Goal: Task Accomplishment & Management: Use online tool/utility

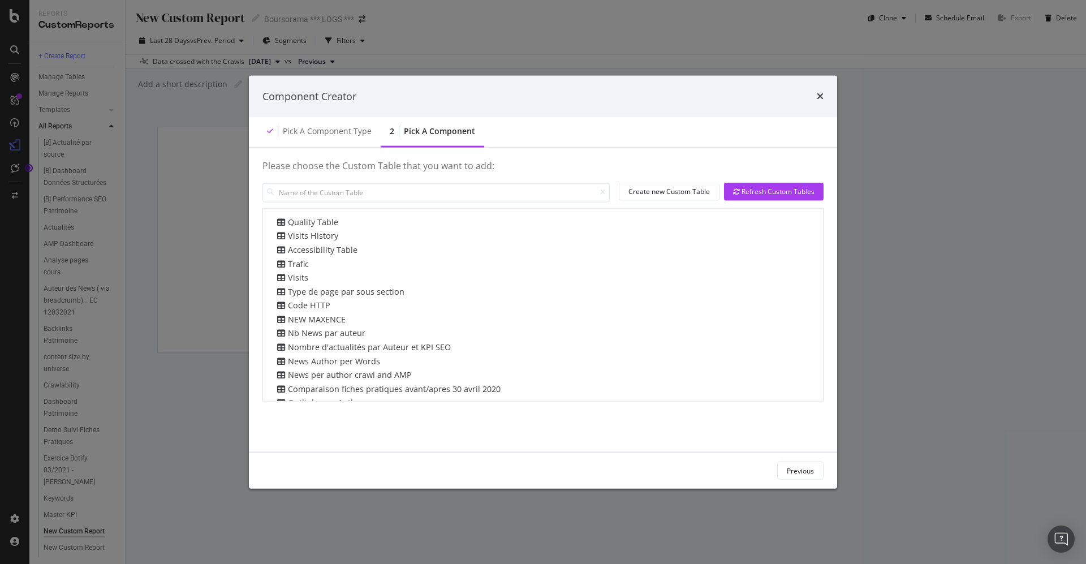
click at [820, 95] on icon "times" at bounding box center [820, 96] width 7 height 9
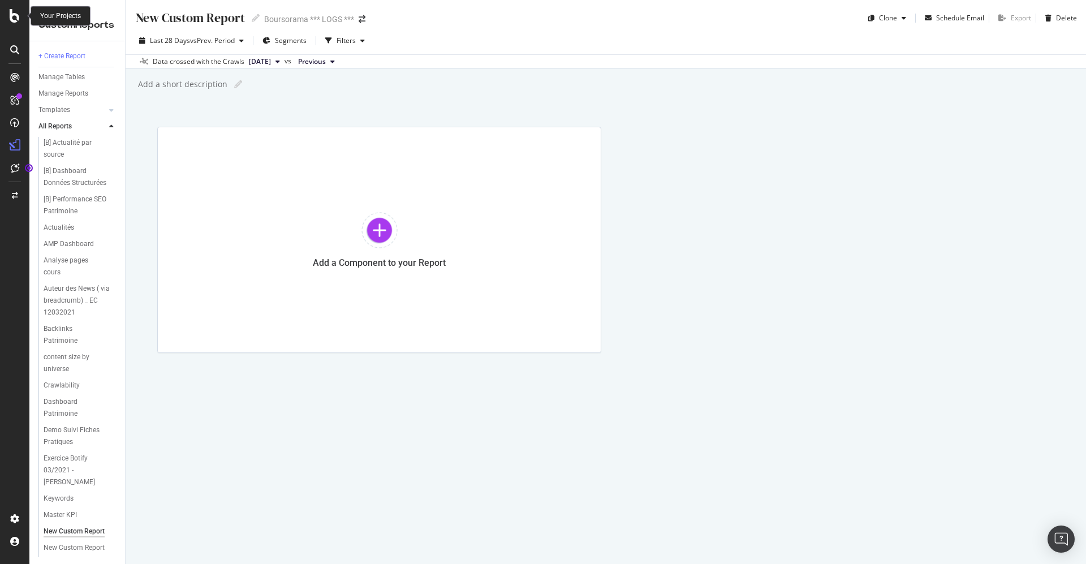
click at [8, 9] on div at bounding box center [14, 282] width 29 height 564
click at [14, 49] on icon at bounding box center [14, 49] width 9 height 9
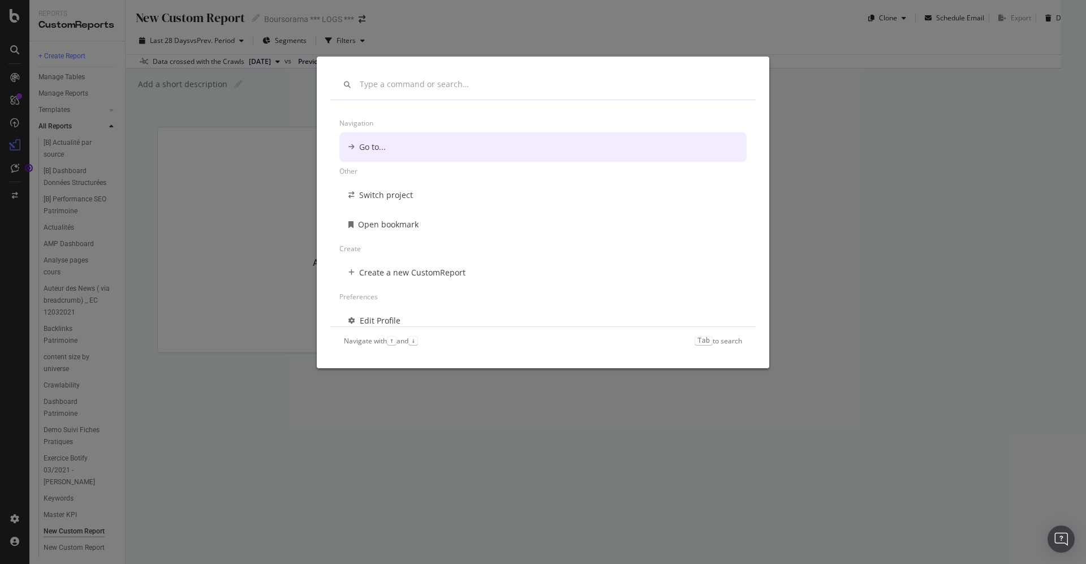
click at [14, 49] on div "Navigation Go to... Other Switch project Open bookmark Create Create a new Cust…" at bounding box center [543, 282] width 1086 height 564
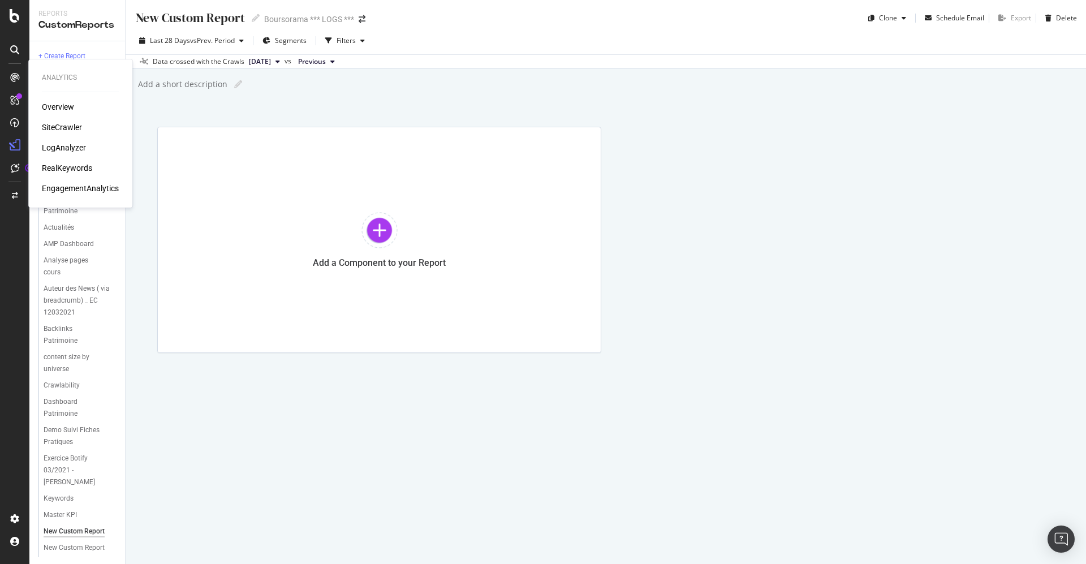
click at [63, 147] on div "LogAnalyzer" at bounding box center [64, 147] width 44 height 11
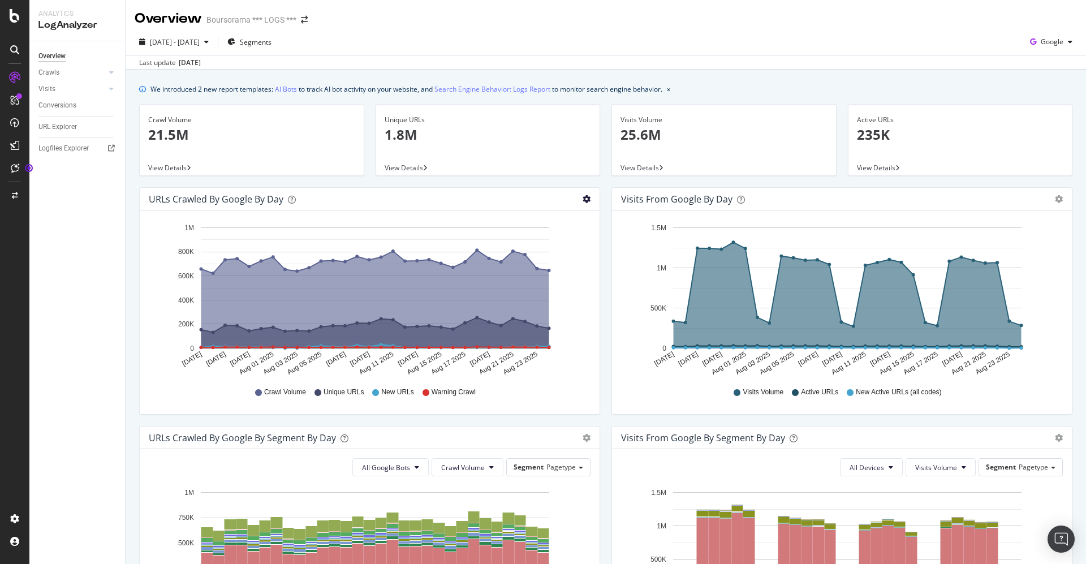
click at [583, 195] on icon "gear" at bounding box center [587, 199] width 8 height 8
click at [583, 197] on icon "gear" at bounding box center [587, 199] width 8 height 8
click at [1068, 42] on icon "button" at bounding box center [1070, 41] width 5 height 7
click at [1033, 106] on span "OpenAI" at bounding box center [1048, 106] width 42 height 10
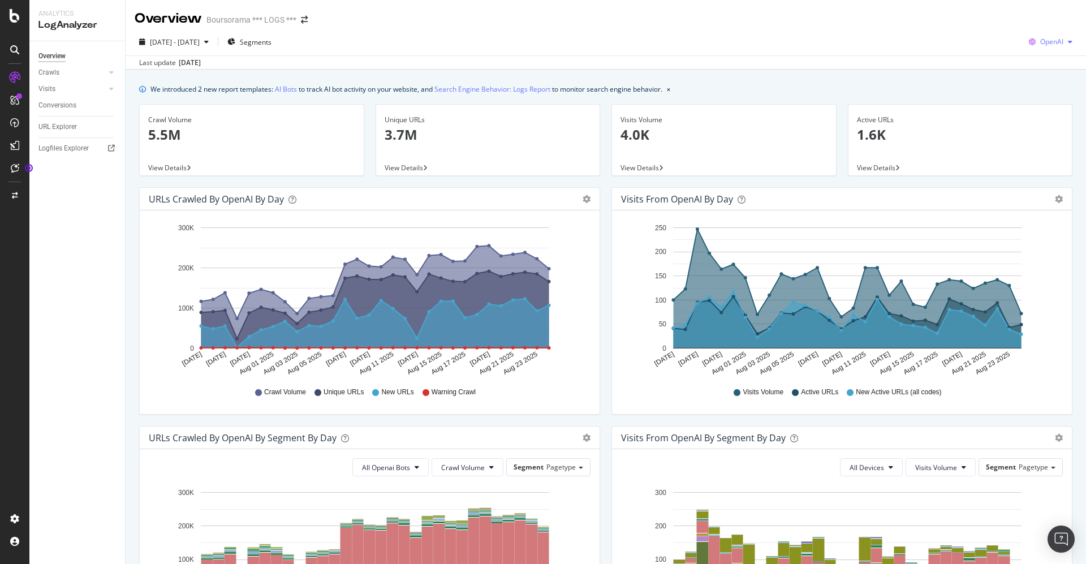
click at [1064, 43] on div "button" at bounding box center [1071, 41] width 14 height 7
click at [1031, 122] on span "Other AI Bots" at bounding box center [1047, 127] width 42 height 10
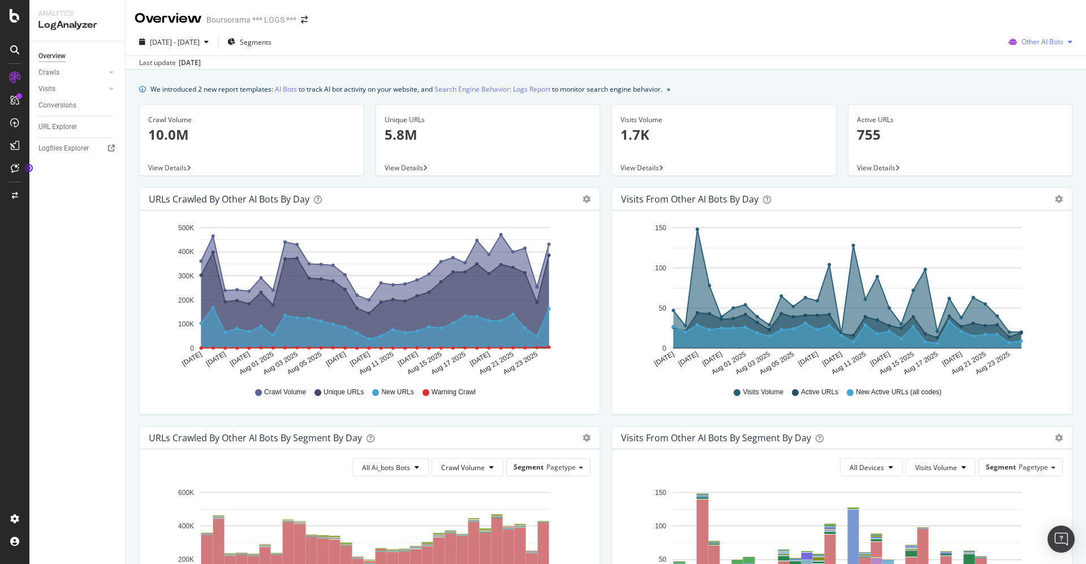
click at [1064, 40] on div "button" at bounding box center [1071, 41] width 14 height 7
click at [1043, 60] on span "Google" at bounding box center [1041, 64] width 44 height 10
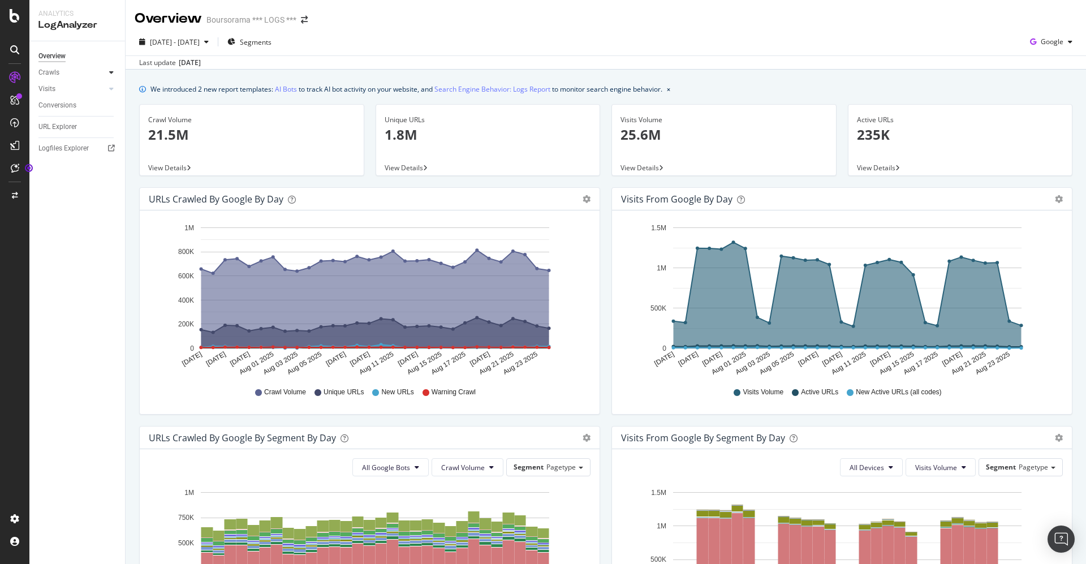
click at [111, 74] on icon at bounding box center [111, 72] width 5 height 7
click at [68, 87] on div "Daily Distribution" at bounding box center [70, 89] width 53 height 12
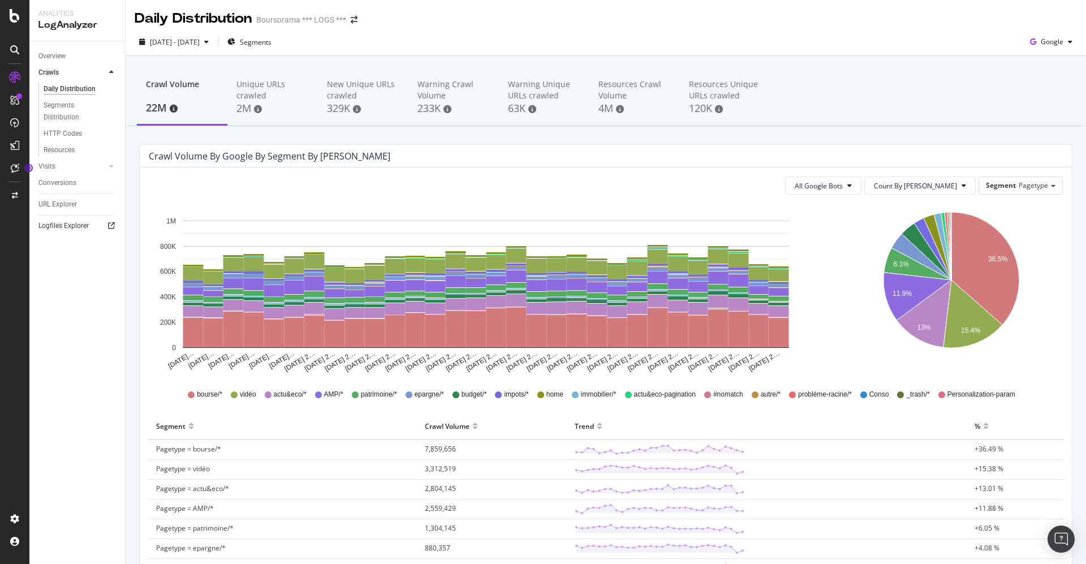
click at [114, 224] on icon at bounding box center [111, 225] width 7 height 7
click at [52, 51] on div "Overview" at bounding box center [51, 56] width 27 height 12
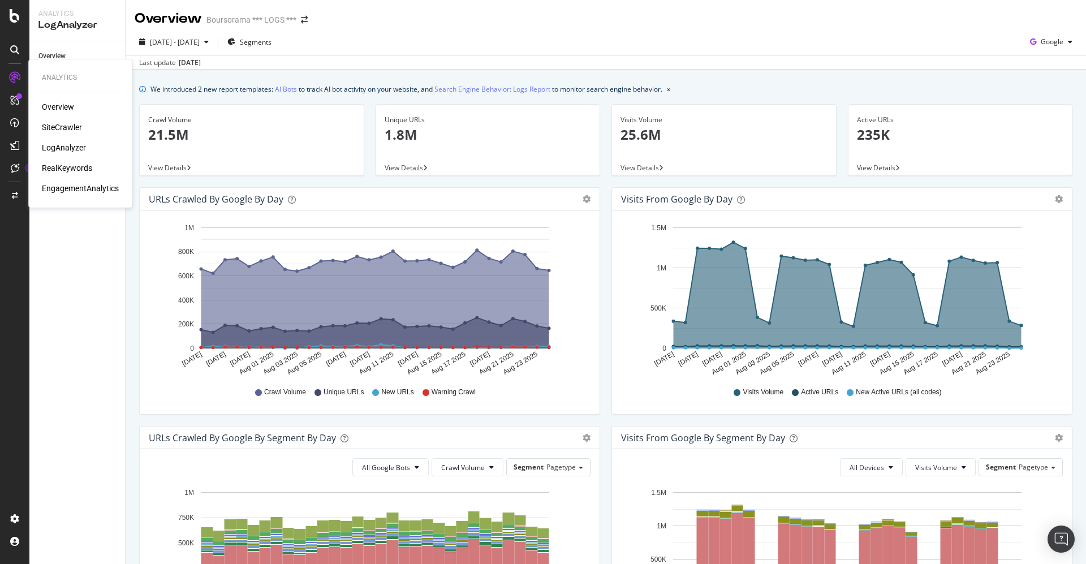
click at [58, 123] on div "SiteCrawler" at bounding box center [62, 127] width 40 height 11
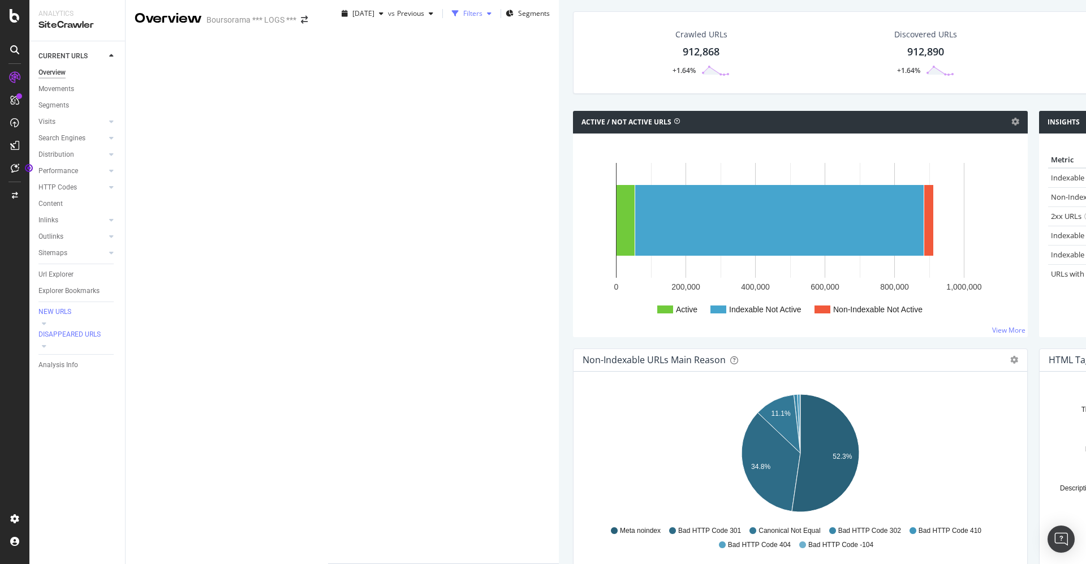
click at [463, 18] on div "Filters" at bounding box center [472, 13] width 19 height 10
click at [348, 38] on div "Add Filter" at bounding box center [363, 34] width 30 height 10
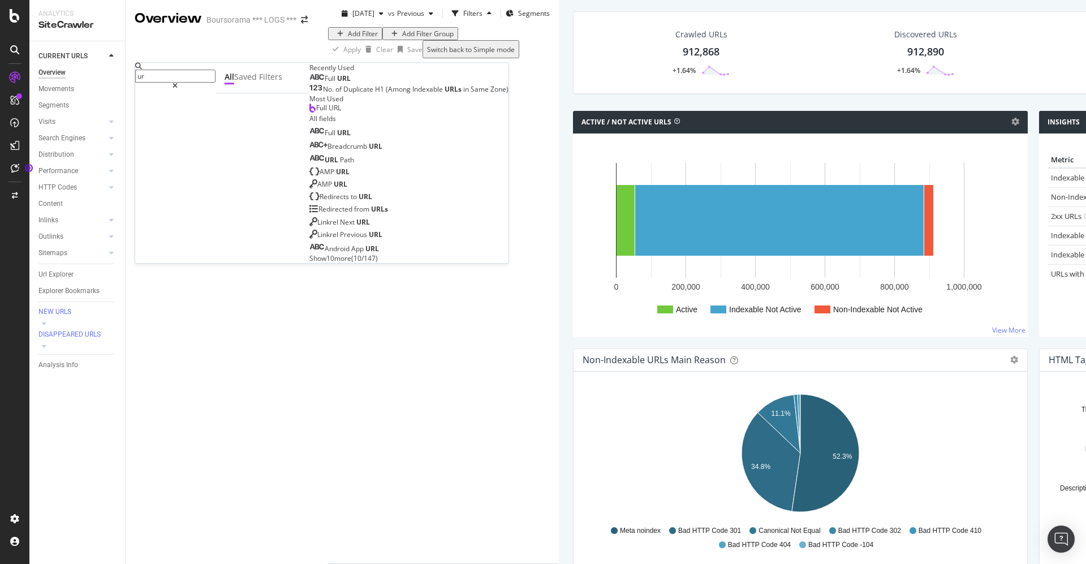
type input "u"
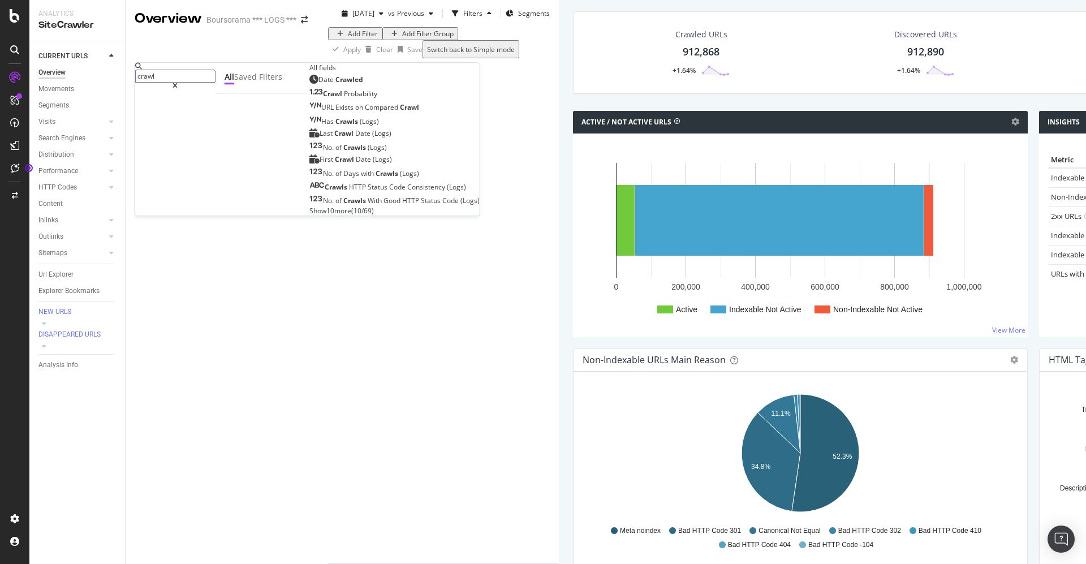
type input "crawl"
click at [309, 216] on span "Show 10 more" at bounding box center [330, 211] width 42 height 10
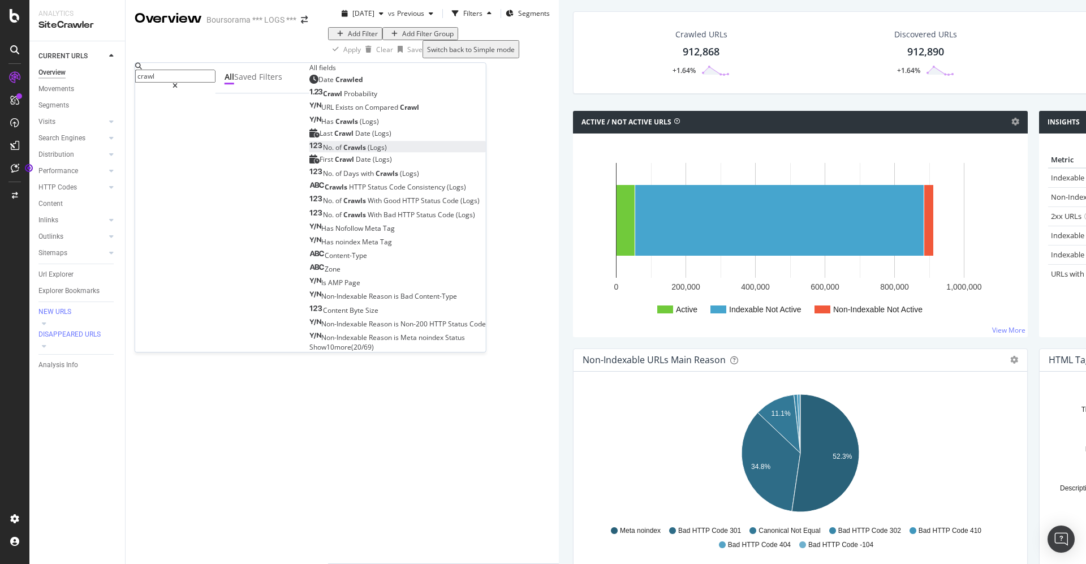
click at [368, 152] on span "(Logs)" at bounding box center [377, 148] width 19 height 10
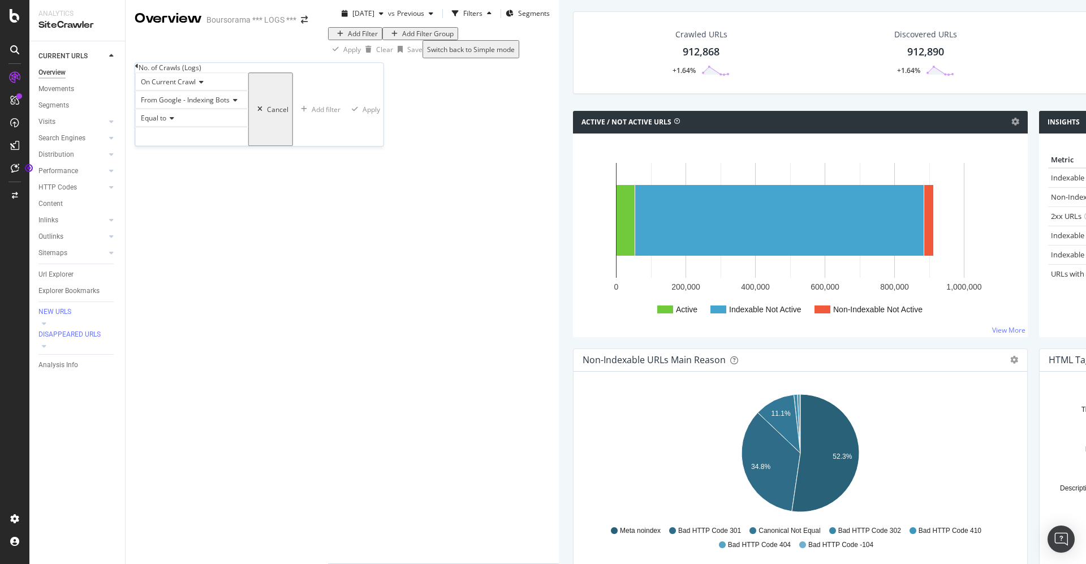
click at [204, 85] on icon at bounding box center [200, 82] width 8 height 7
click at [139, 70] on icon at bounding box center [136, 66] width 3 height 7
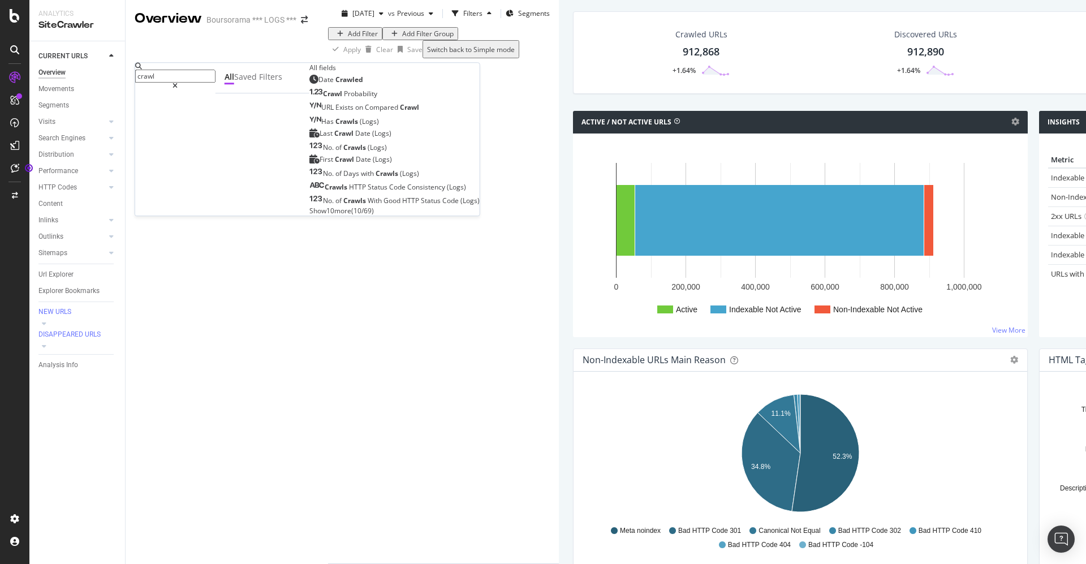
click at [309, 216] on span "Show 10 more" at bounding box center [330, 211] width 42 height 10
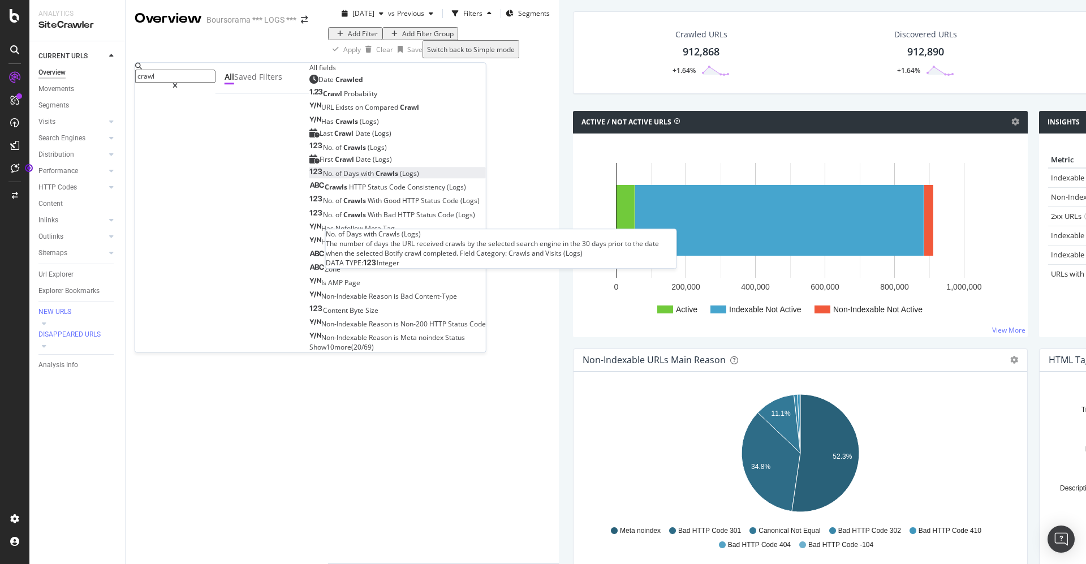
scroll to position [93, 0]
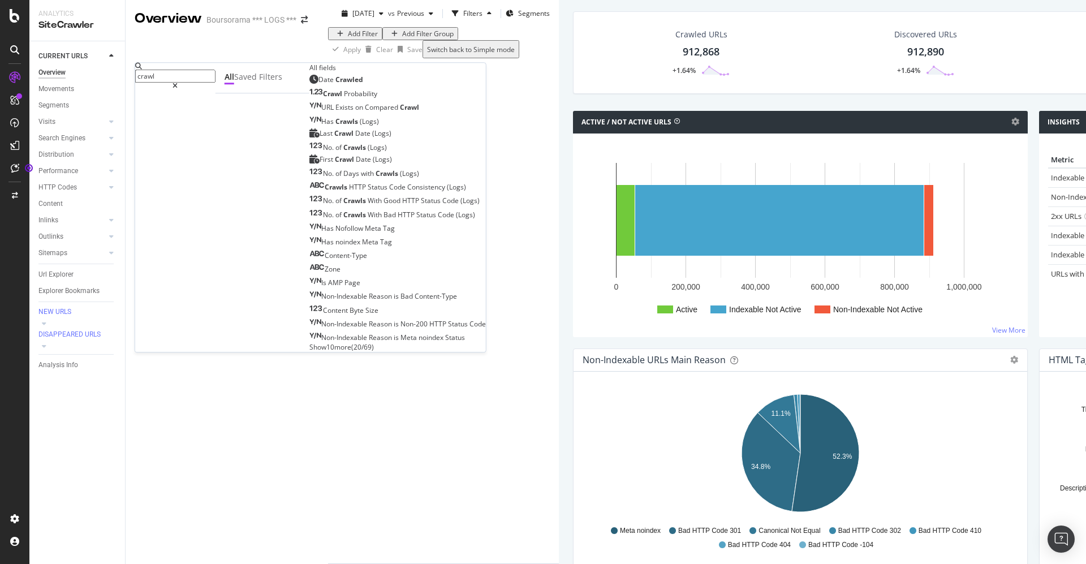
click at [309, 342] on span "Show 10 more" at bounding box center [330, 347] width 42 height 10
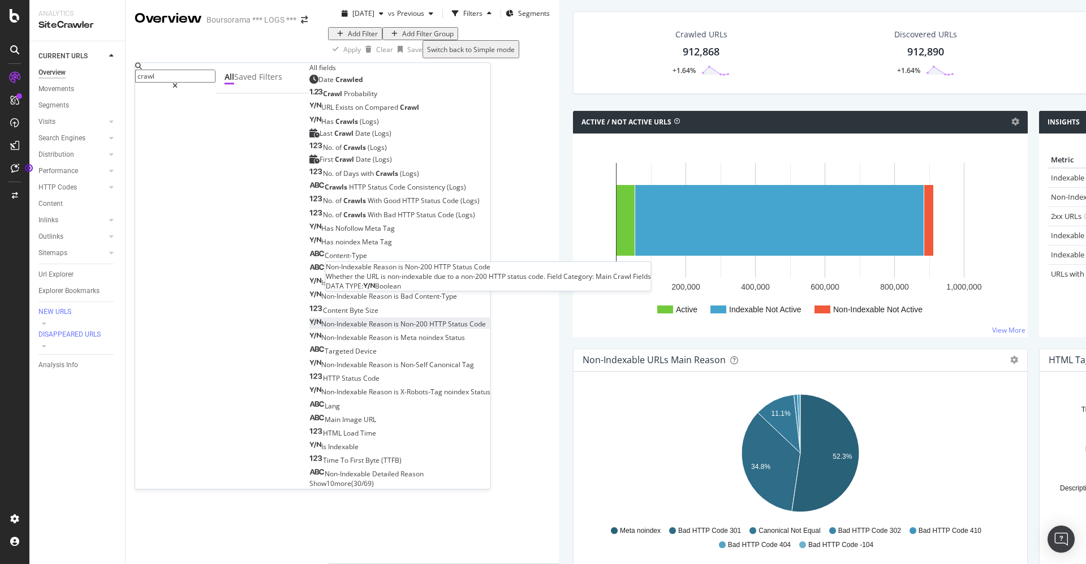
scroll to position [229, 0]
click at [309, 479] on span "Show 10 more" at bounding box center [330, 484] width 42 height 10
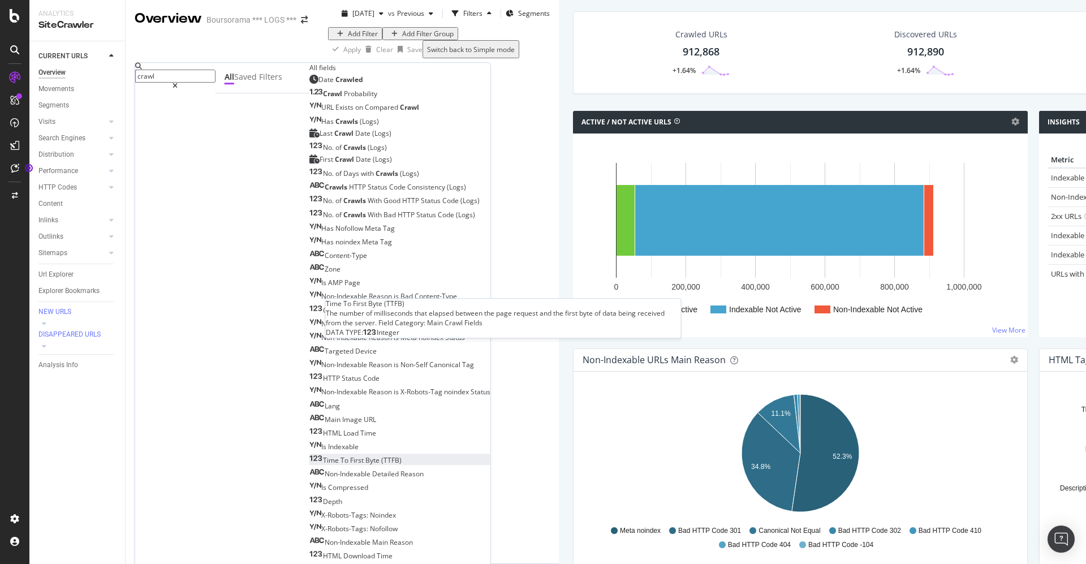
scroll to position [364, 0]
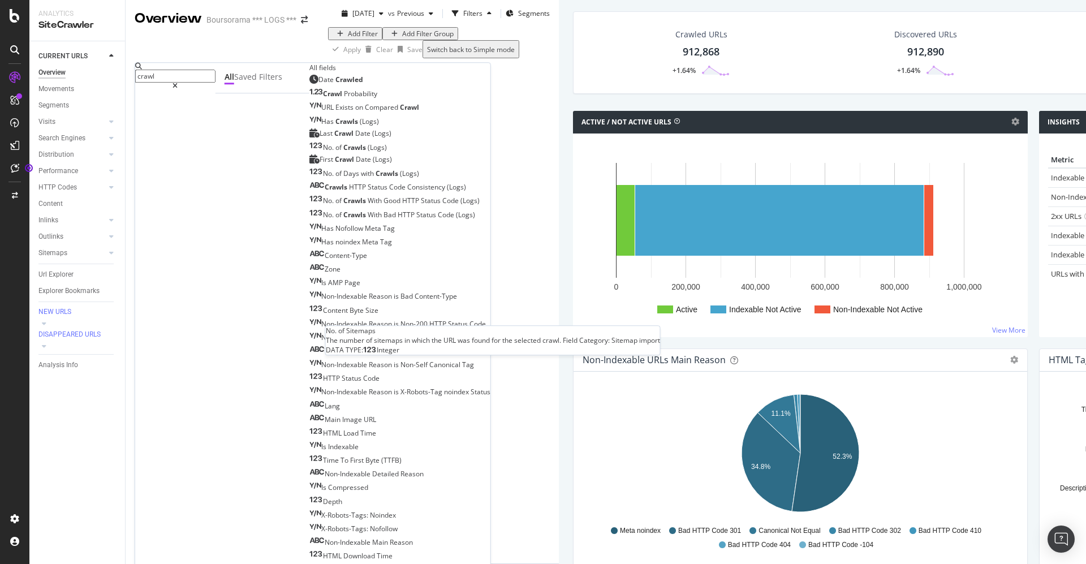
scroll to position [500, 0]
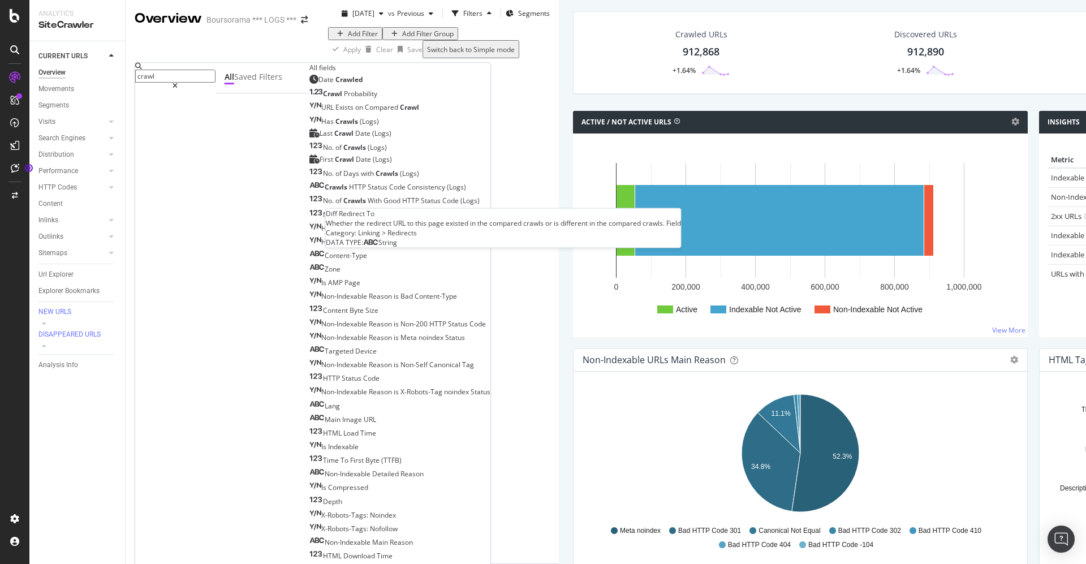
scroll to position [636, 0]
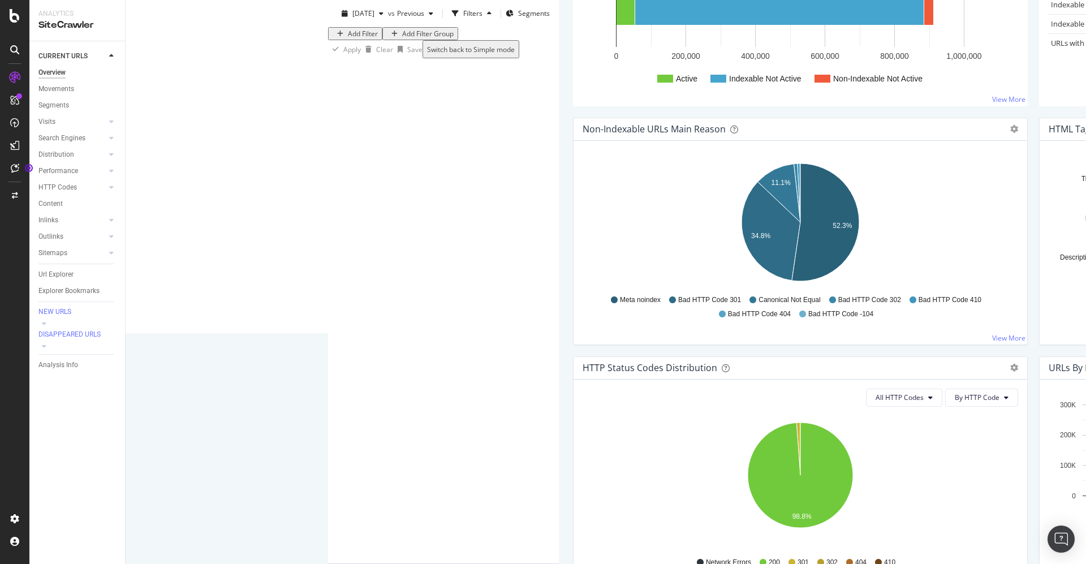
scroll to position [0, 0]
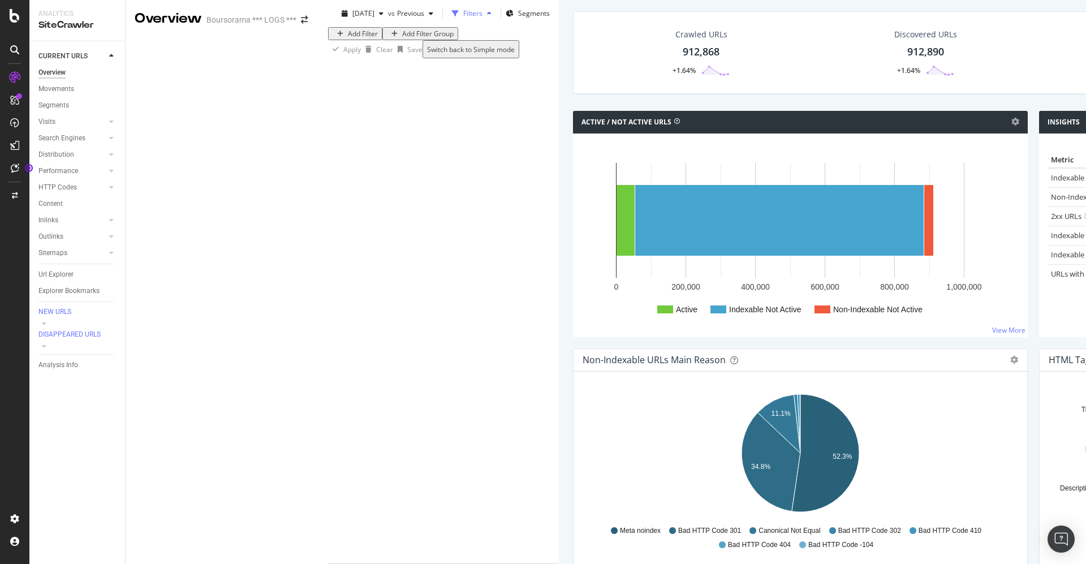
click at [487, 17] on icon "button" at bounding box center [489, 13] width 5 height 7
click at [463, 18] on div "Filters" at bounding box center [472, 13] width 19 height 10
click at [54, 277] on div "Url Explorer" at bounding box center [55, 275] width 35 height 12
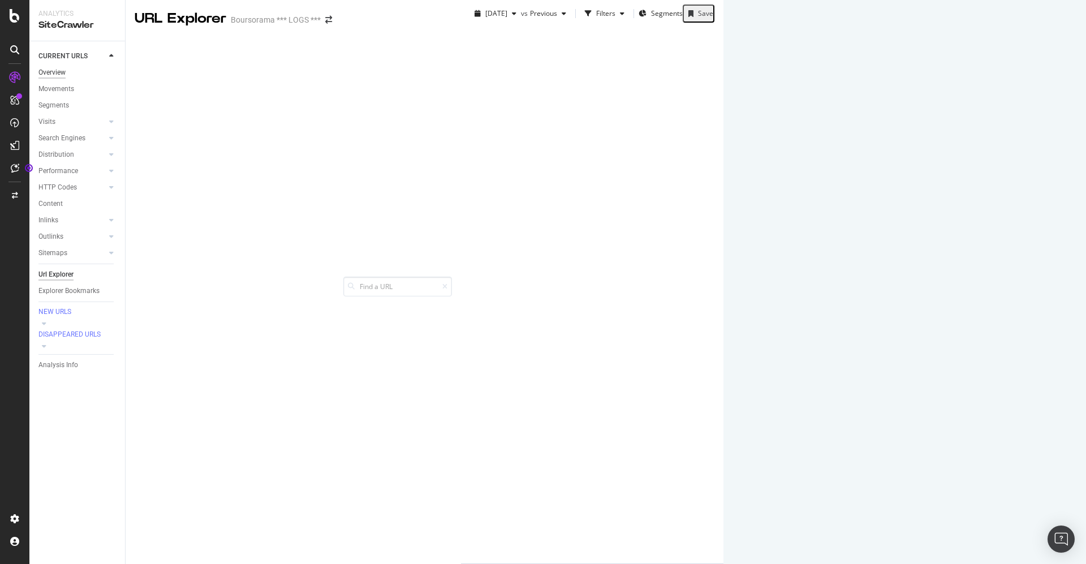
click at [53, 68] on div "Overview" at bounding box center [51, 73] width 27 height 12
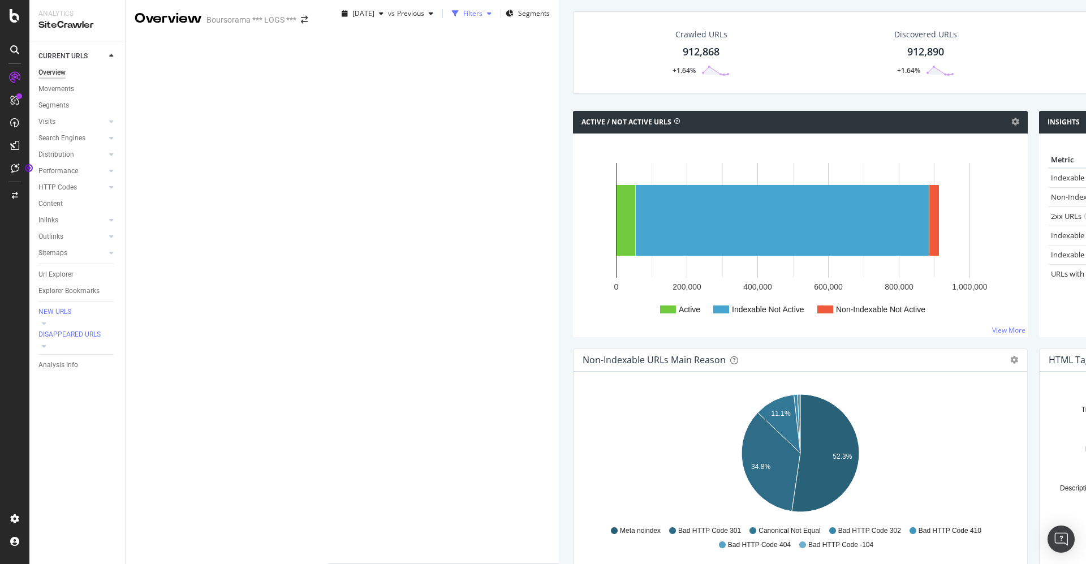
click at [483, 17] on div "button" at bounding box center [490, 13] width 14 height 7
click at [348, 38] on div "Add Filter" at bounding box center [363, 34] width 30 height 10
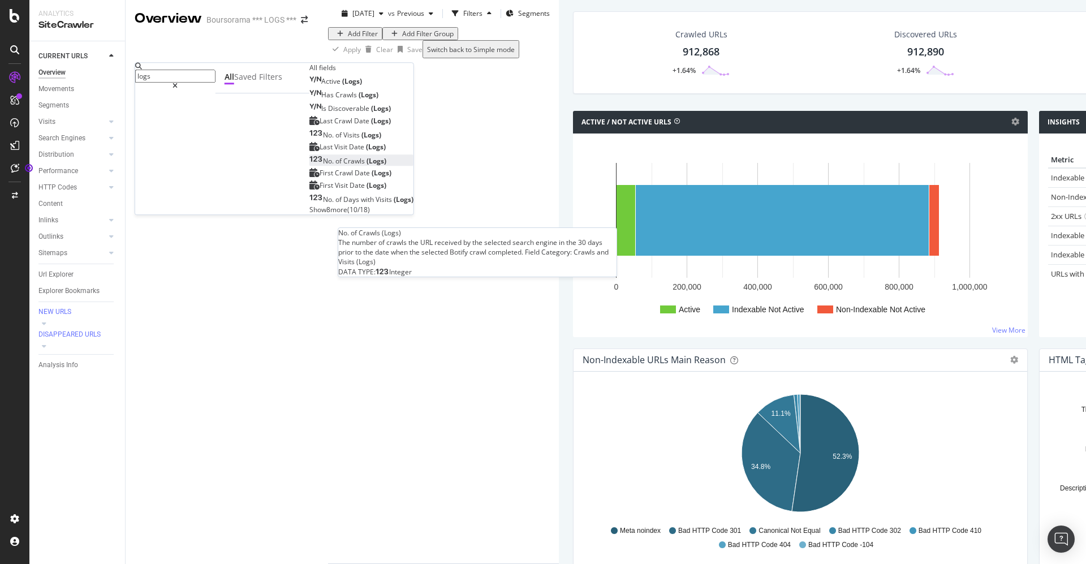
type input "logs"
click at [343, 166] on span "Crawls" at bounding box center [354, 161] width 23 height 10
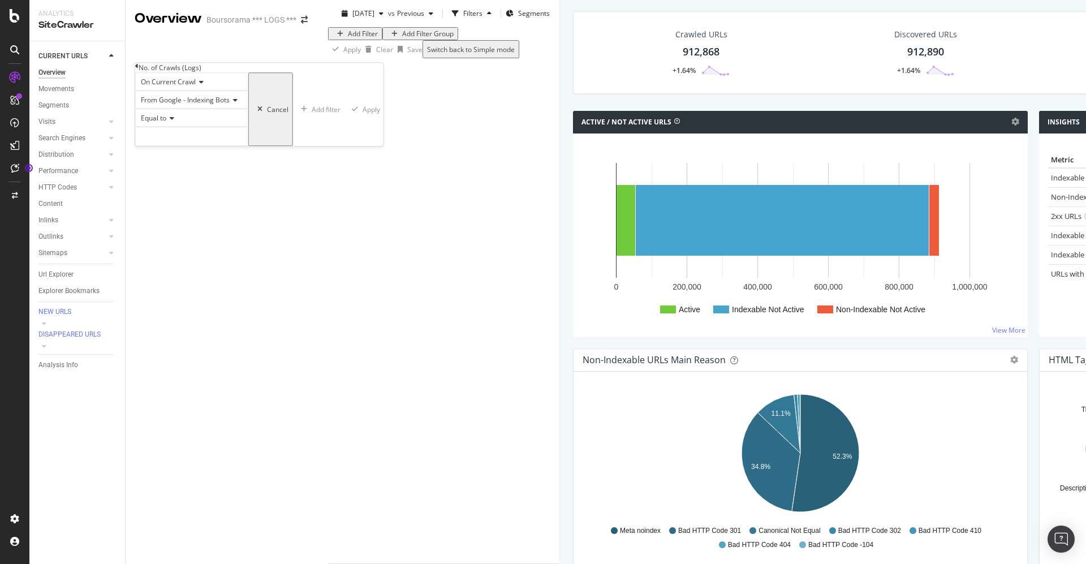
click at [238, 104] on icon at bounding box center [234, 100] width 8 height 7
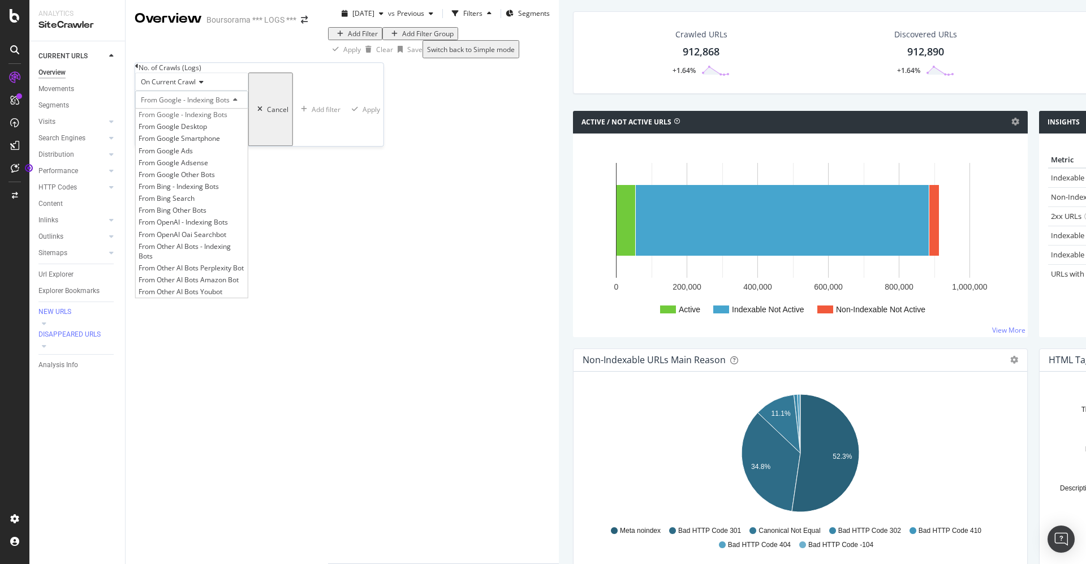
click at [238, 104] on icon at bounding box center [234, 100] width 8 height 7
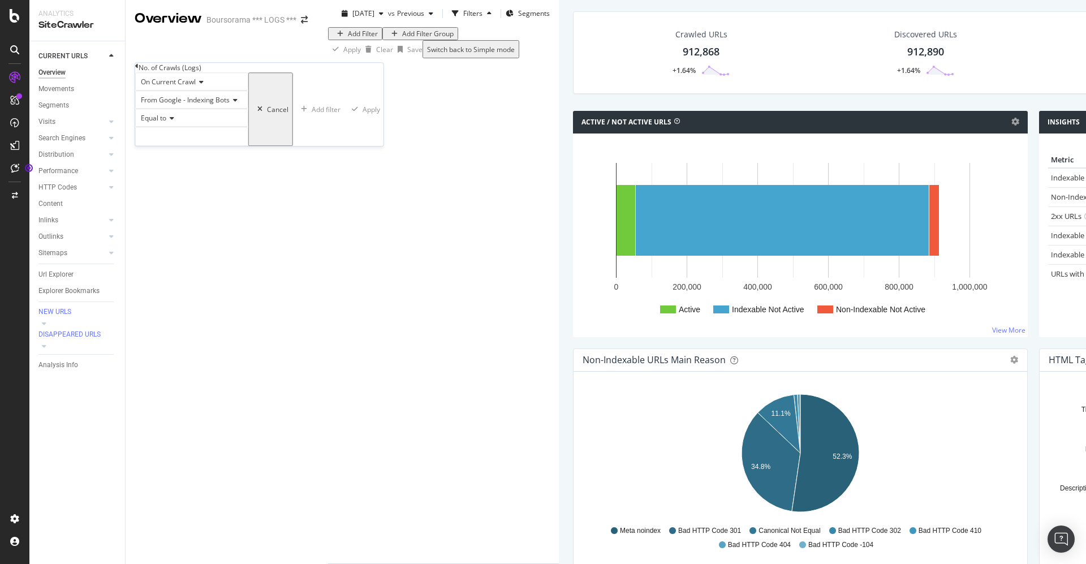
click at [195, 146] on div "Equal to" at bounding box center [191, 127] width 113 height 37
click at [192, 146] on input "number" at bounding box center [191, 136] width 113 height 19
click at [174, 122] on icon at bounding box center [170, 118] width 8 height 7
click at [160, 186] on span "Greater than" at bounding box center [159, 181] width 41 height 10
click at [166, 146] on input "number" at bounding box center [191, 136] width 113 height 19
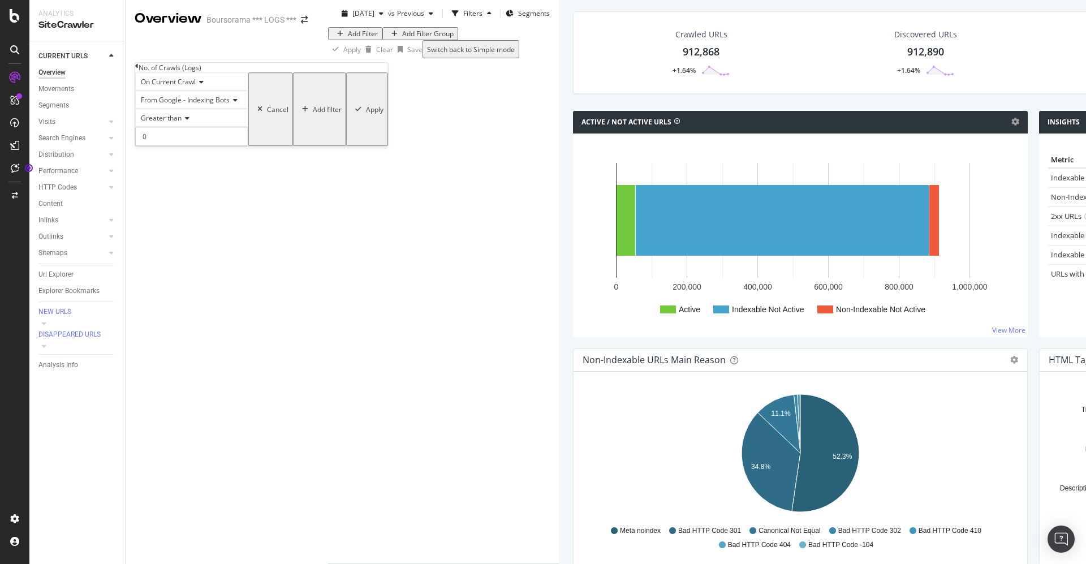
type input "0"
click at [366, 114] on div "Apply" at bounding box center [375, 110] width 18 height 10
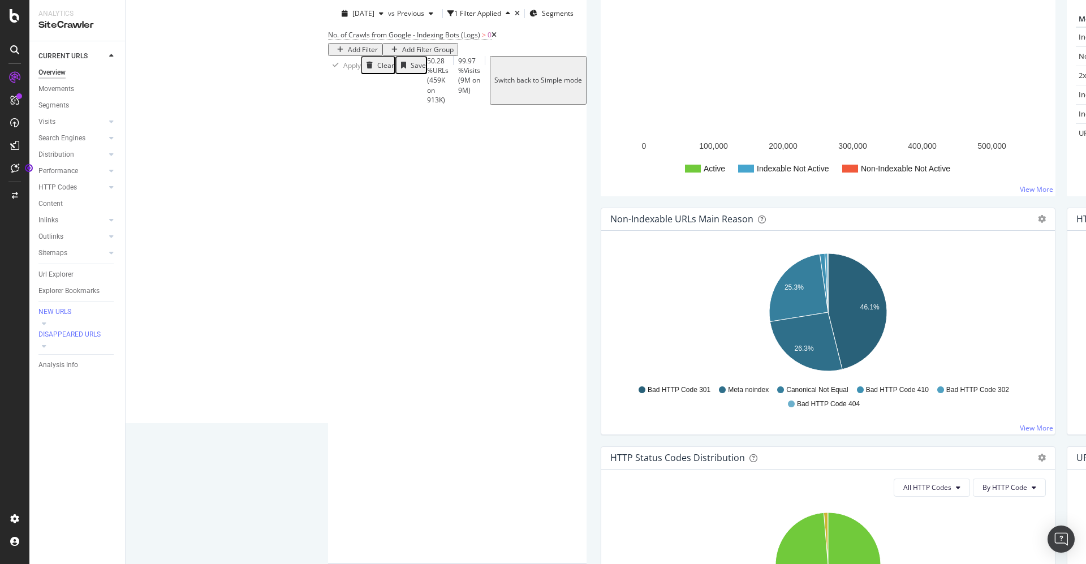
scroll to position [255, 0]
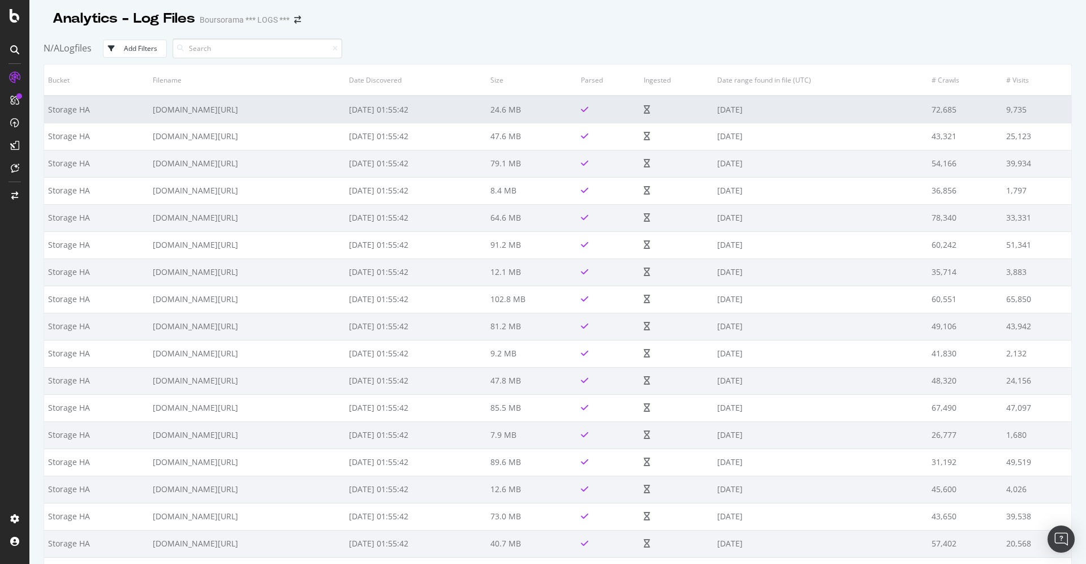
click at [305, 114] on td "www.boursorama.com/2025/08/25/2025082507.dc02.log.gz" at bounding box center [247, 109] width 196 height 27
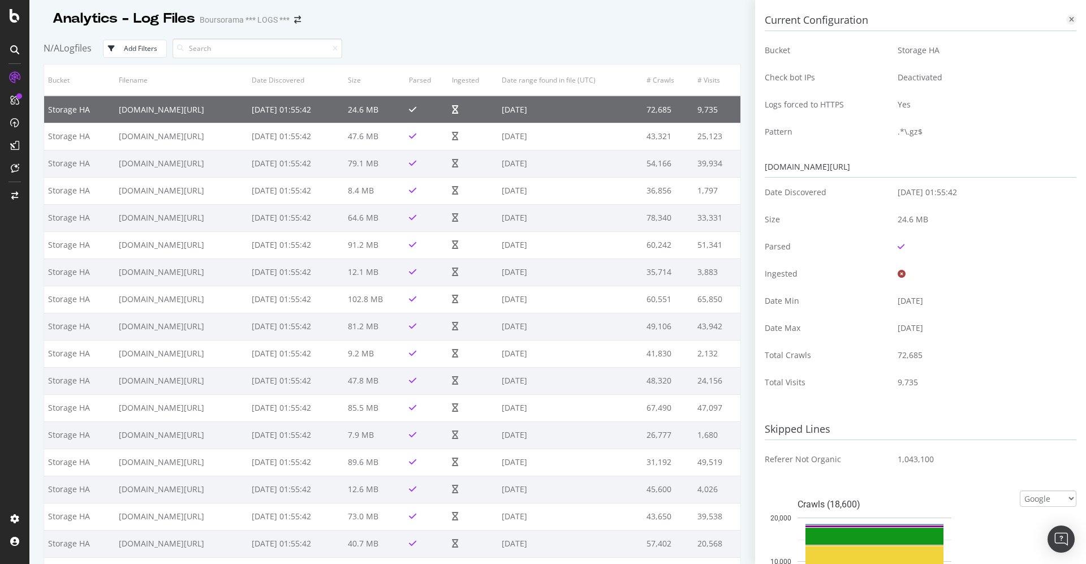
click at [1069, 19] on icon at bounding box center [1071, 19] width 5 height 7
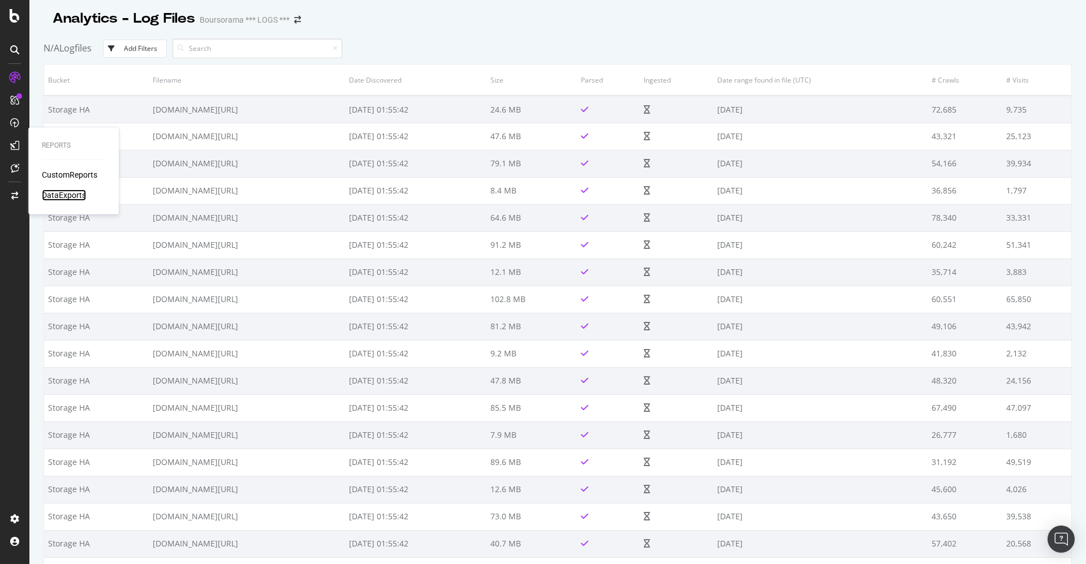
click at [61, 195] on div "DataExports" at bounding box center [64, 195] width 44 height 11
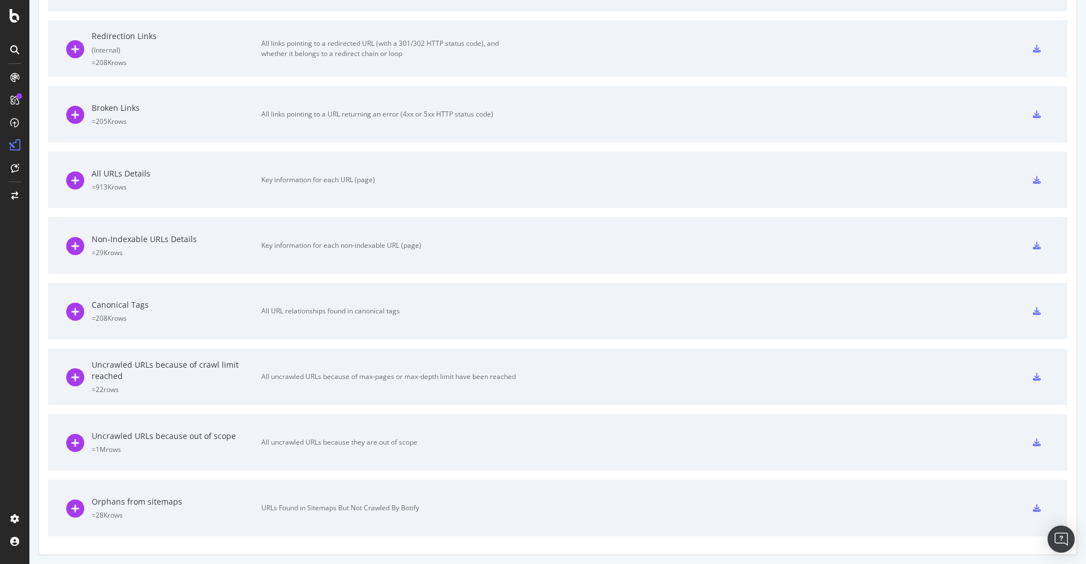
scroll to position [112, 0]
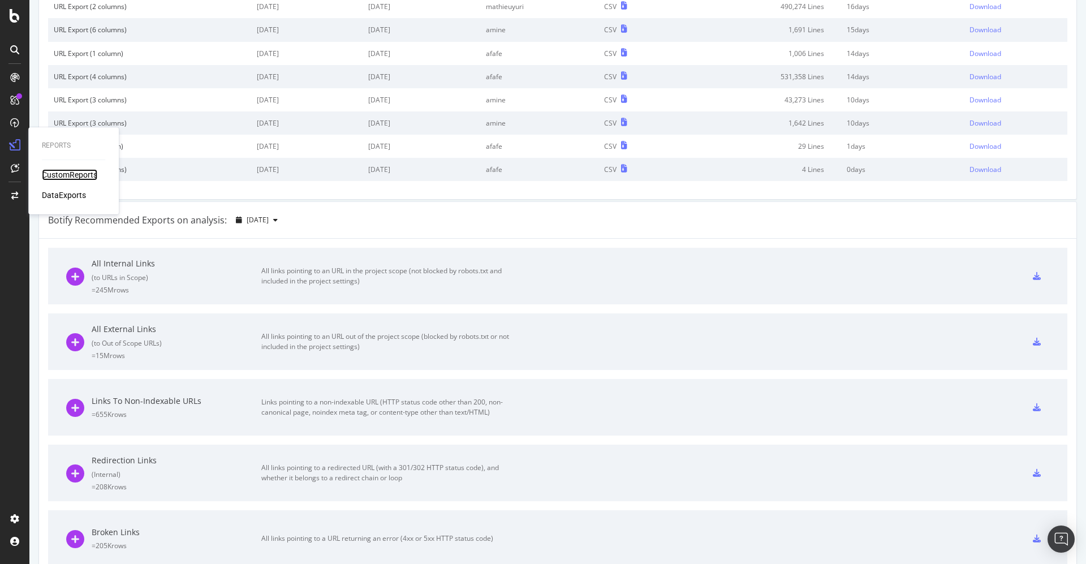
click at [58, 174] on div "CustomReports" at bounding box center [69, 174] width 55 height 11
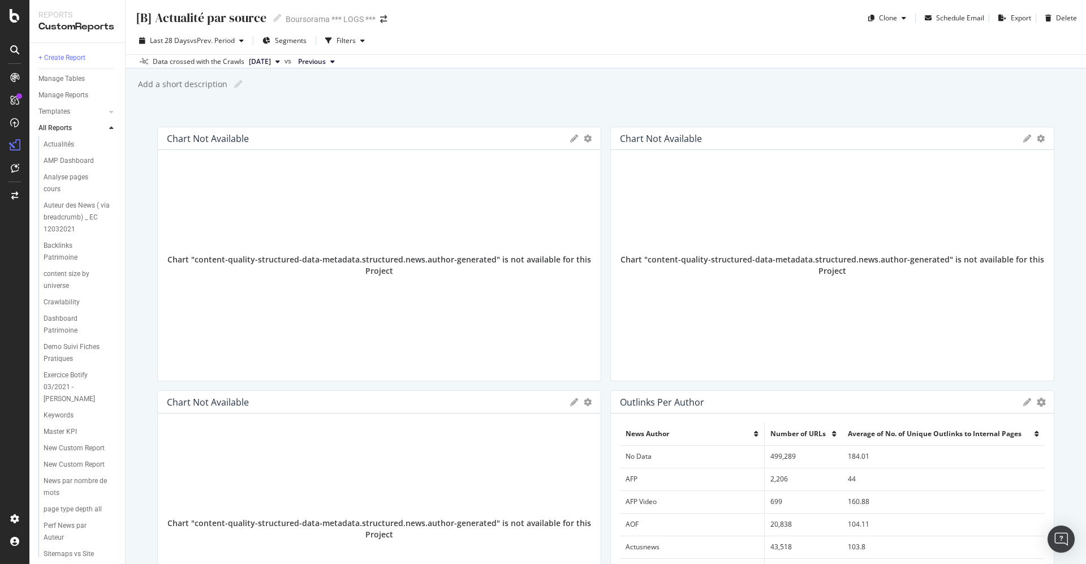
scroll to position [222, 0]
click at [80, 458] on div "Sitemaps vs Site" at bounding box center [69, 464] width 50 height 12
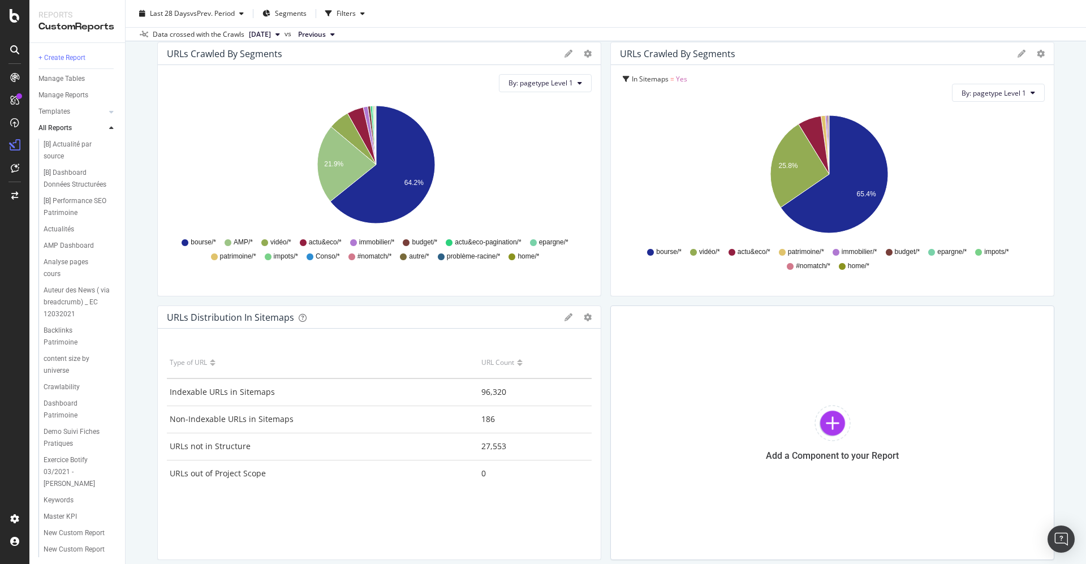
click at [114, 129] on div at bounding box center [111, 128] width 11 height 11
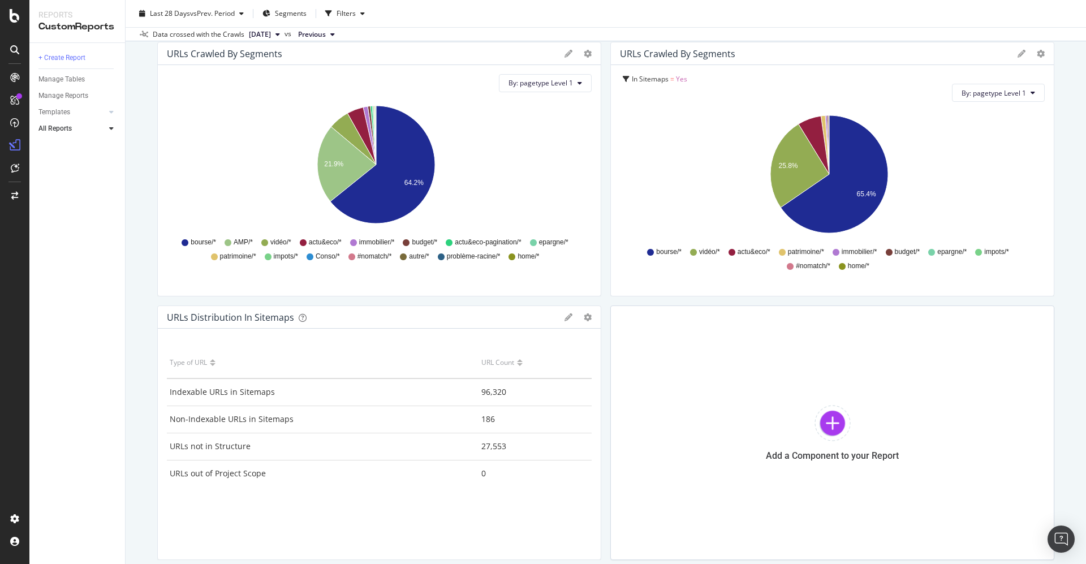
click at [114, 130] on div at bounding box center [111, 128] width 11 height 11
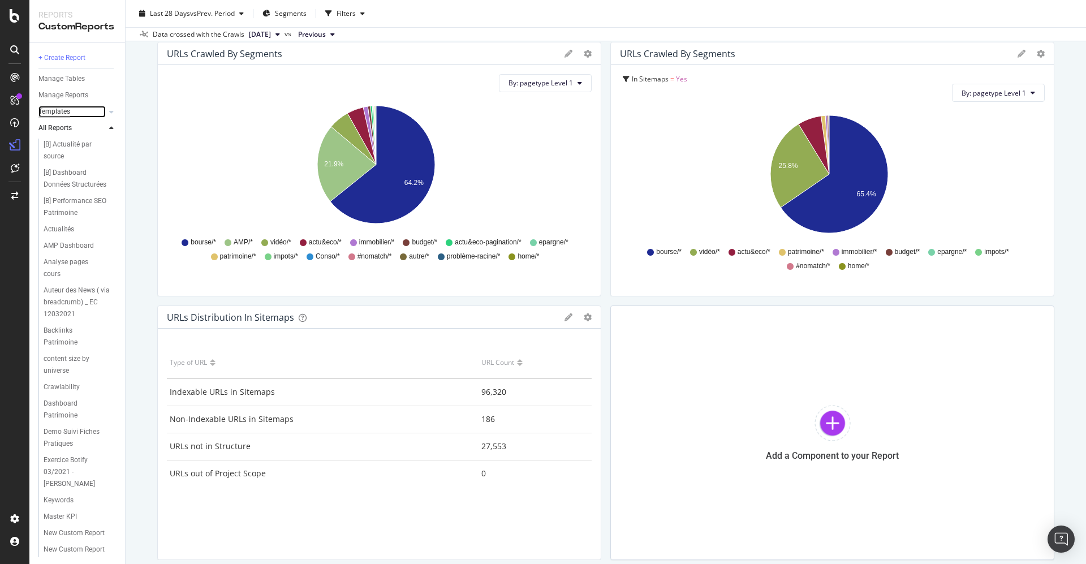
click at [62, 113] on div "Templates" at bounding box center [54, 112] width 32 height 12
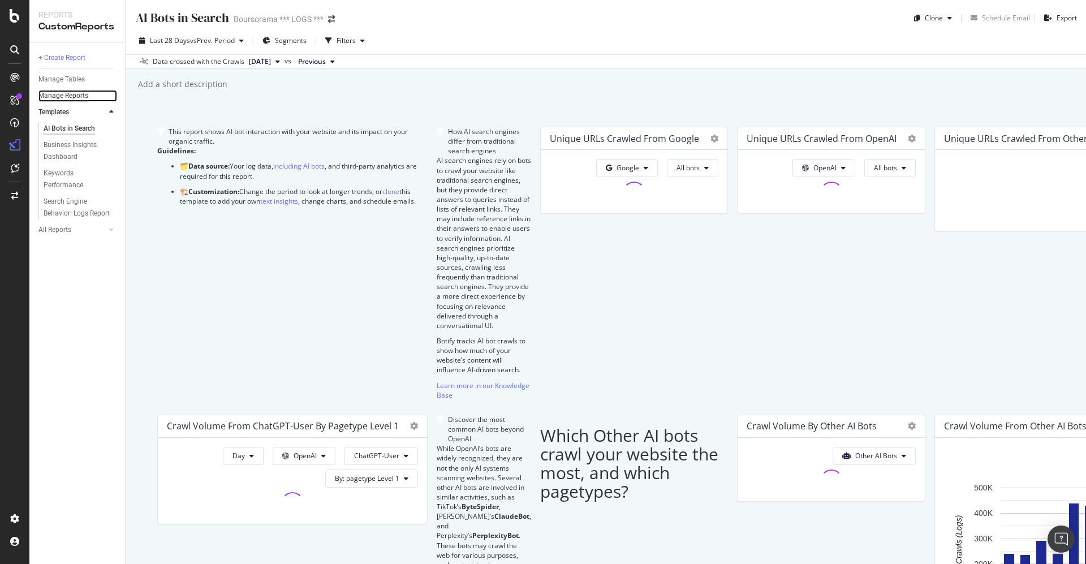
click at [71, 98] on div "Manage Reports" at bounding box center [63, 96] width 50 height 12
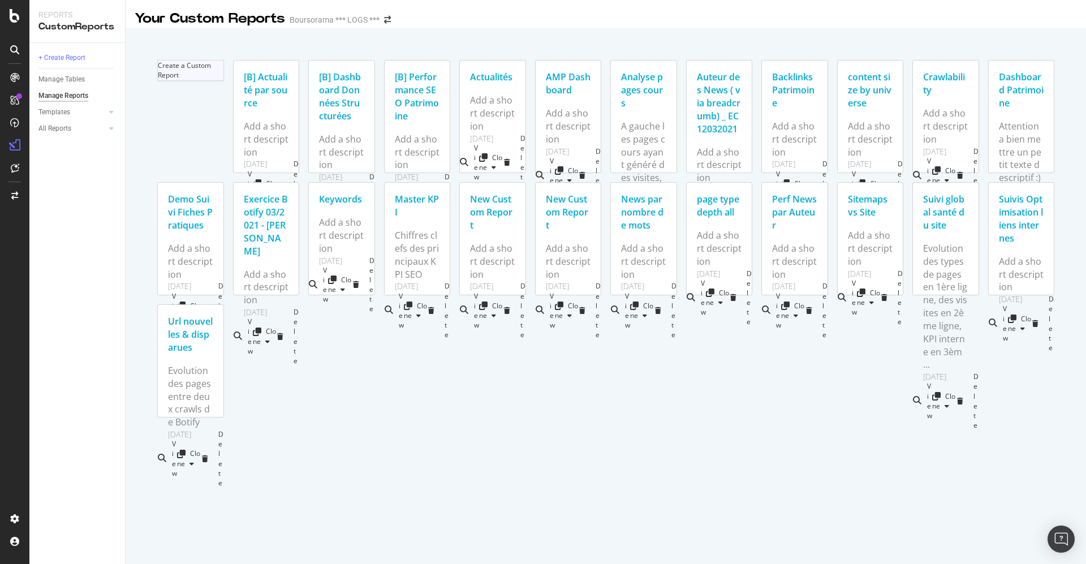
click at [158, 80] on div at bounding box center [158, 70] width 0 height 19
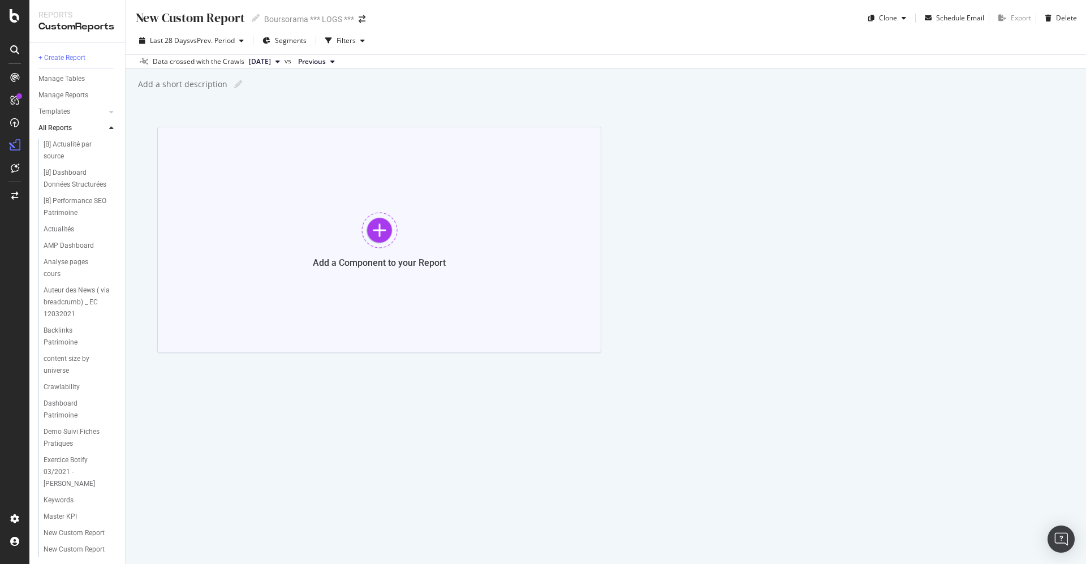
click at [374, 229] on div at bounding box center [380, 230] width 36 height 36
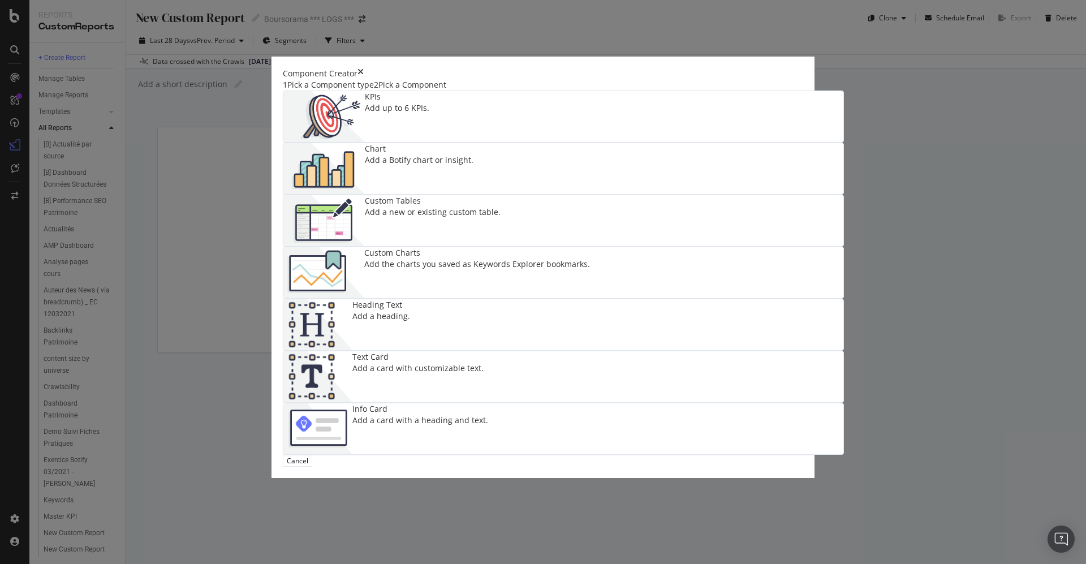
click at [446, 91] on div "2 Pick a Component" at bounding box center [410, 84] width 72 height 11
click at [440, 91] on div "2 Pick a Component" at bounding box center [410, 84] width 72 height 11
click at [390, 218] on div "Add a new or existing custom table." at bounding box center [433, 211] width 136 height 11
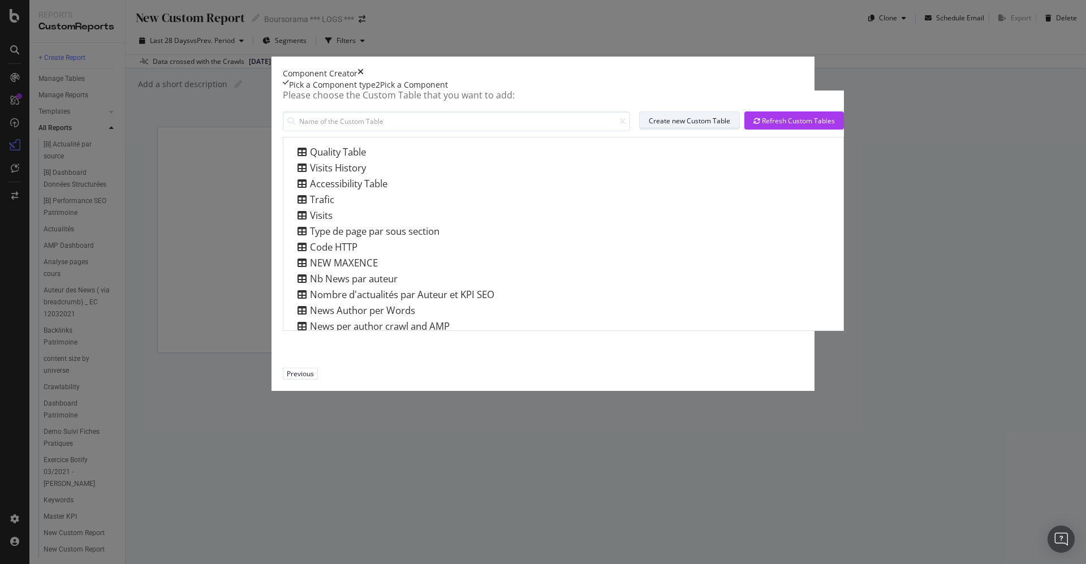
click at [685, 128] on div "Create new Custom Table" at bounding box center [689, 121] width 81 height 16
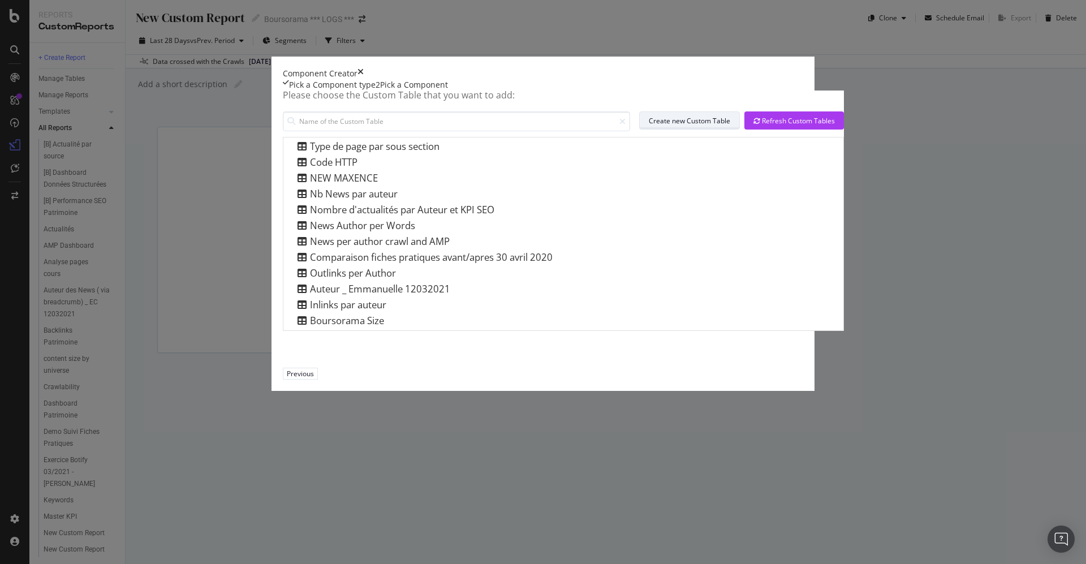
click at [672, 128] on div "Create new Custom Table" at bounding box center [689, 121] width 81 height 16
click at [364, 79] on icon "times" at bounding box center [361, 73] width 6 height 11
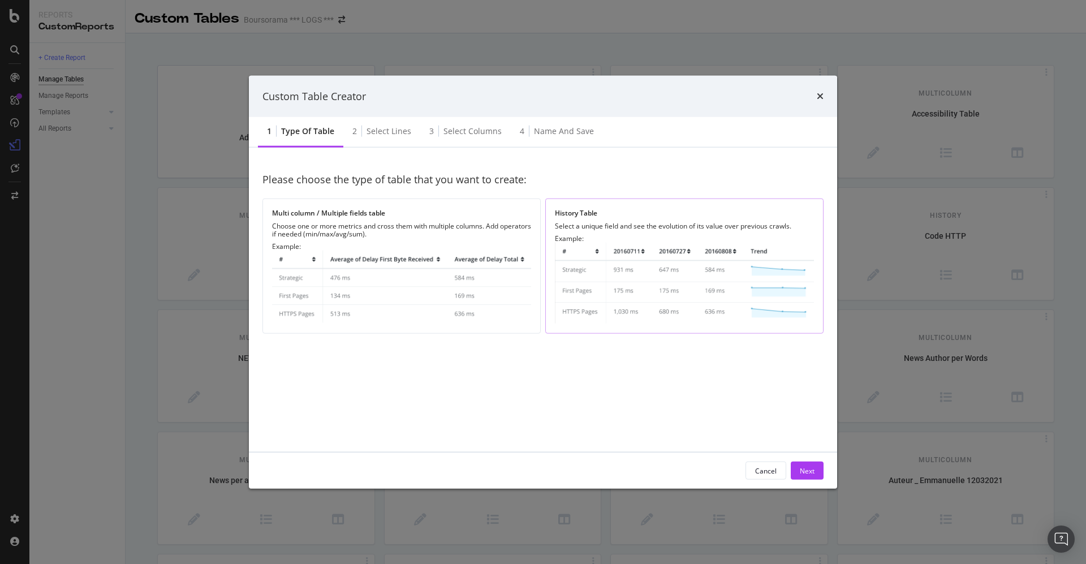
click at [667, 261] on img "modal" at bounding box center [684, 283] width 259 height 81
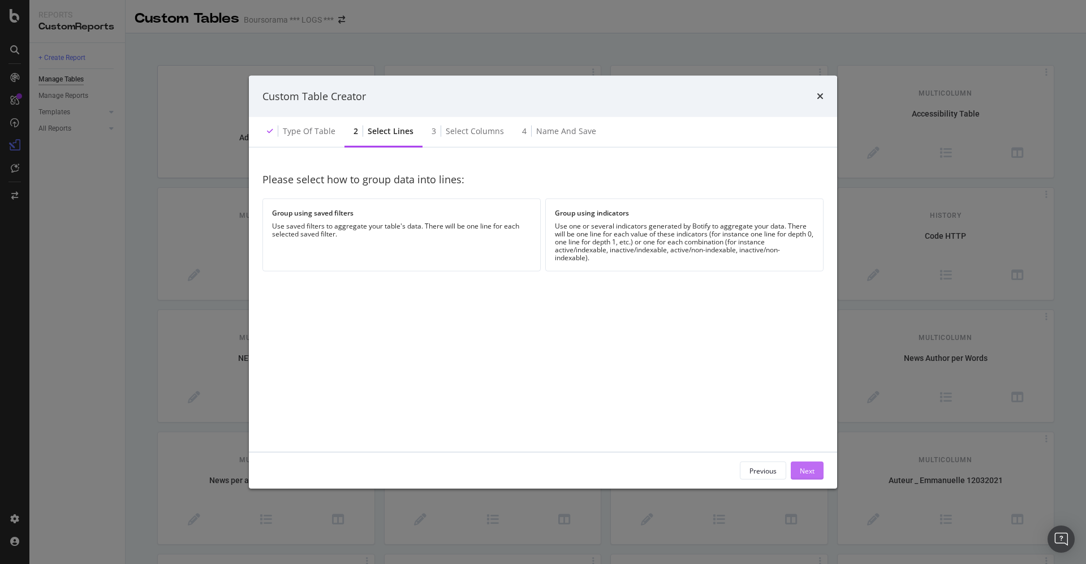
click at [810, 474] on div "Next" at bounding box center [807, 471] width 15 height 10
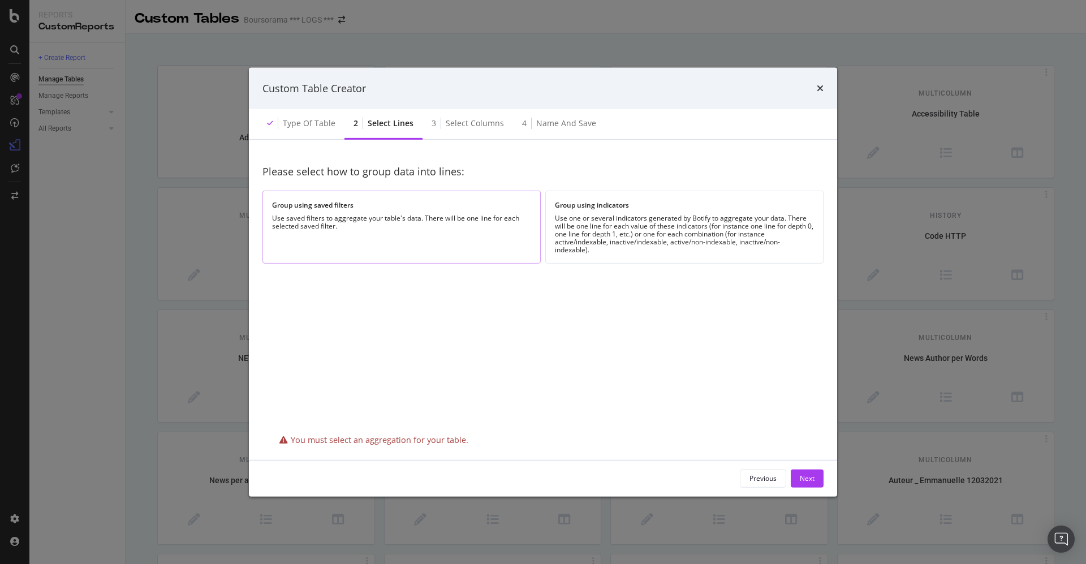
click at [367, 216] on div "Use saved filters to aggregate your table's data. There will be one line for ea…" at bounding box center [401, 222] width 259 height 16
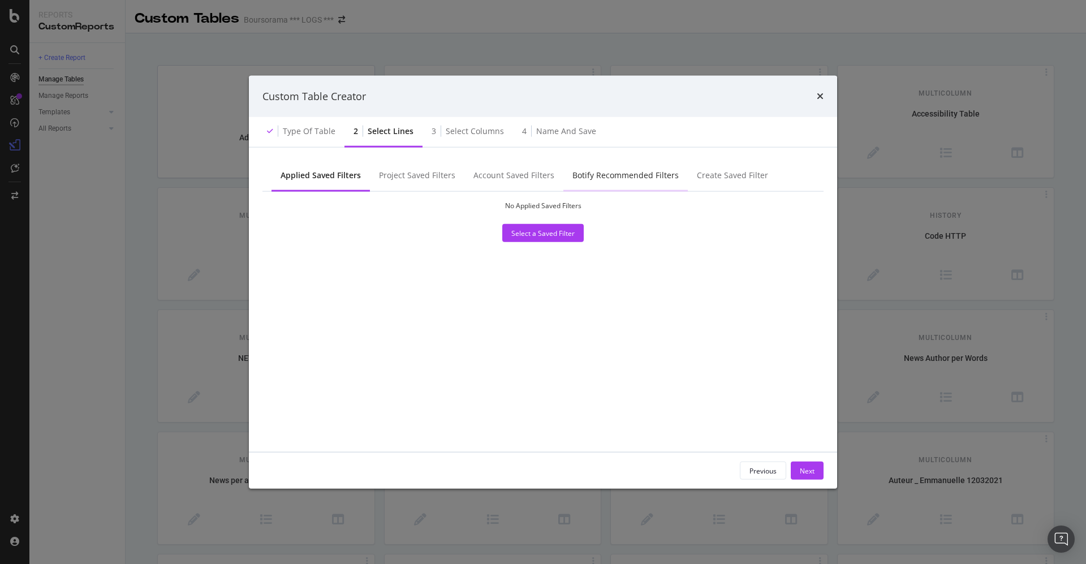
click at [577, 170] on div "Botify Recommended Filters" at bounding box center [626, 175] width 106 height 11
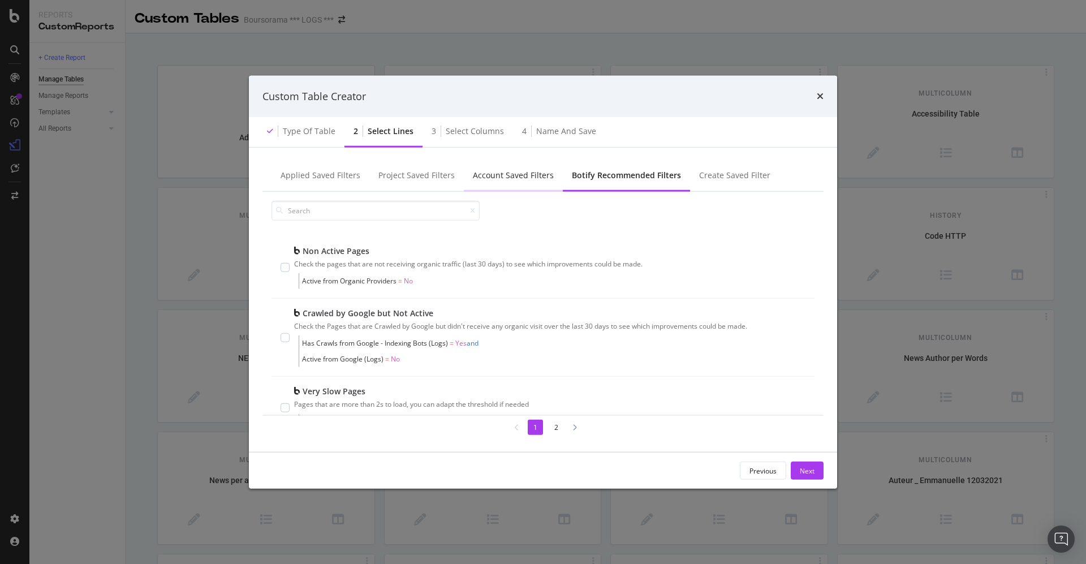
click at [502, 171] on div "Account Saved Filters" at bounding box center [513, 175] width 81 height 11
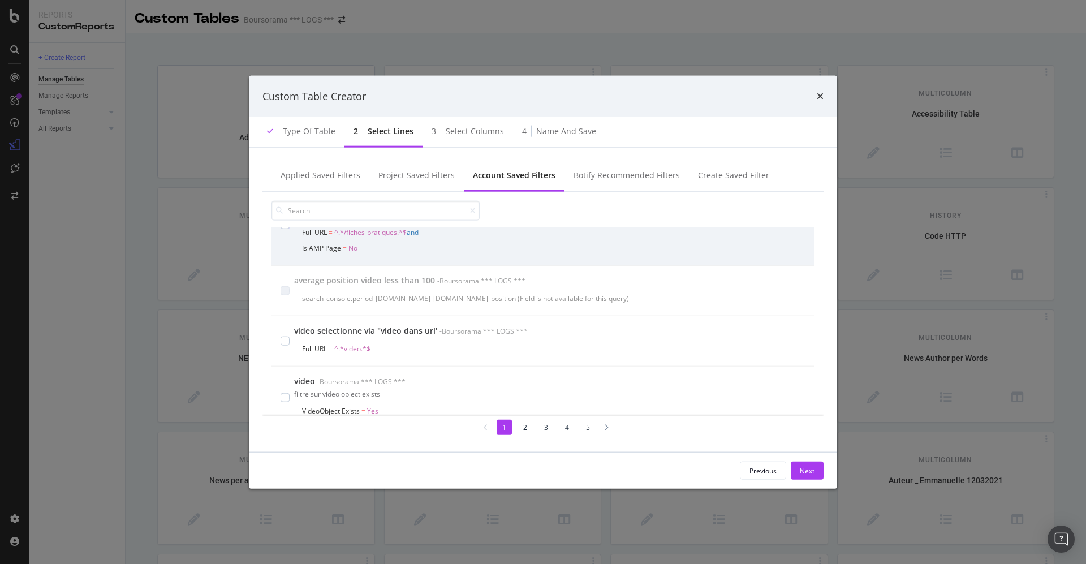
scroll to position [183, 0]
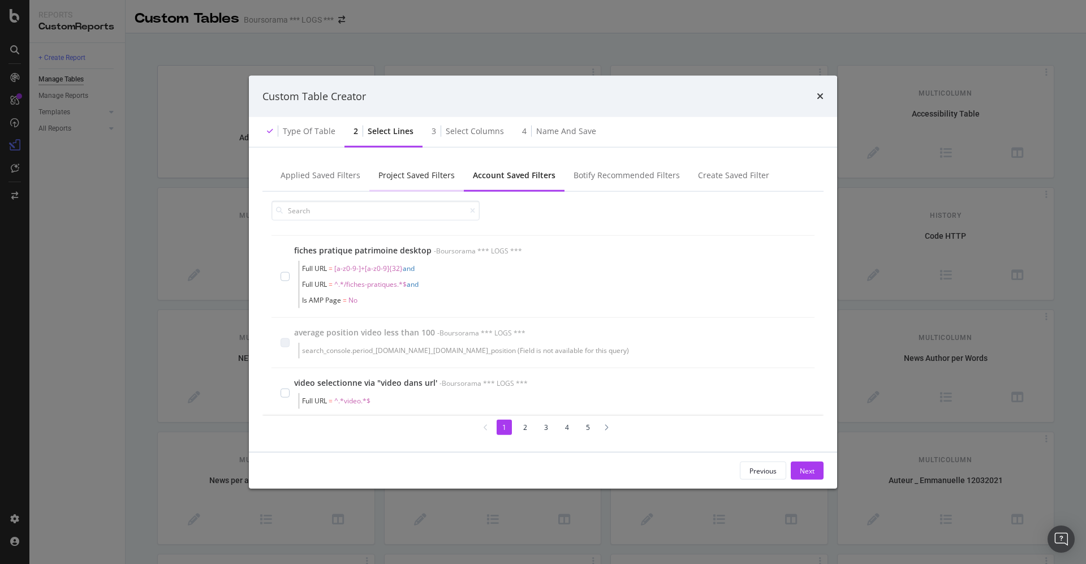
click at [397, 167] on div "Project Saved Filters" at bounding box center [416, 176] width 94 height 31
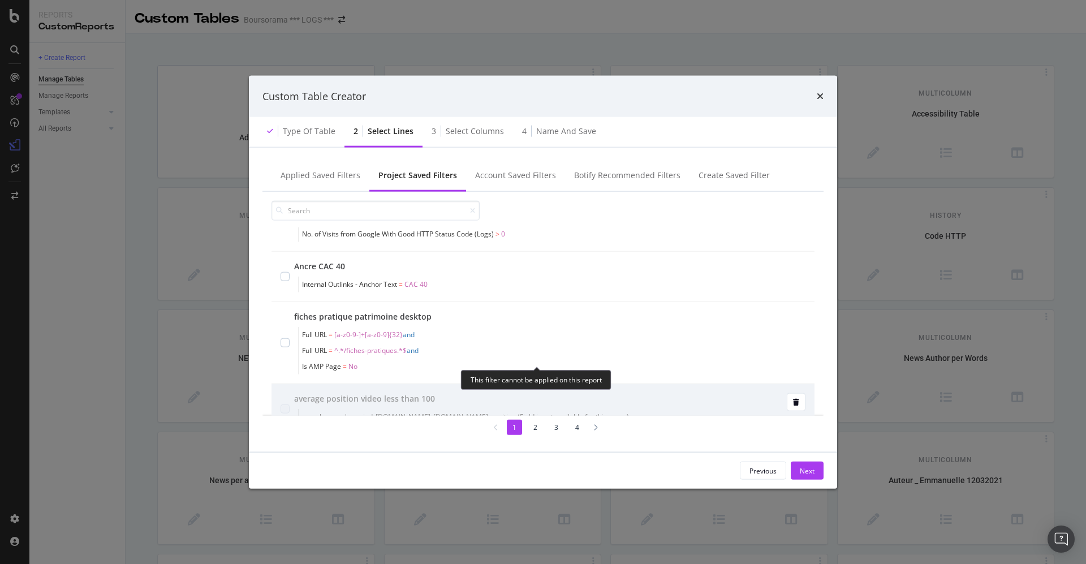
scroll to position [0, 0]
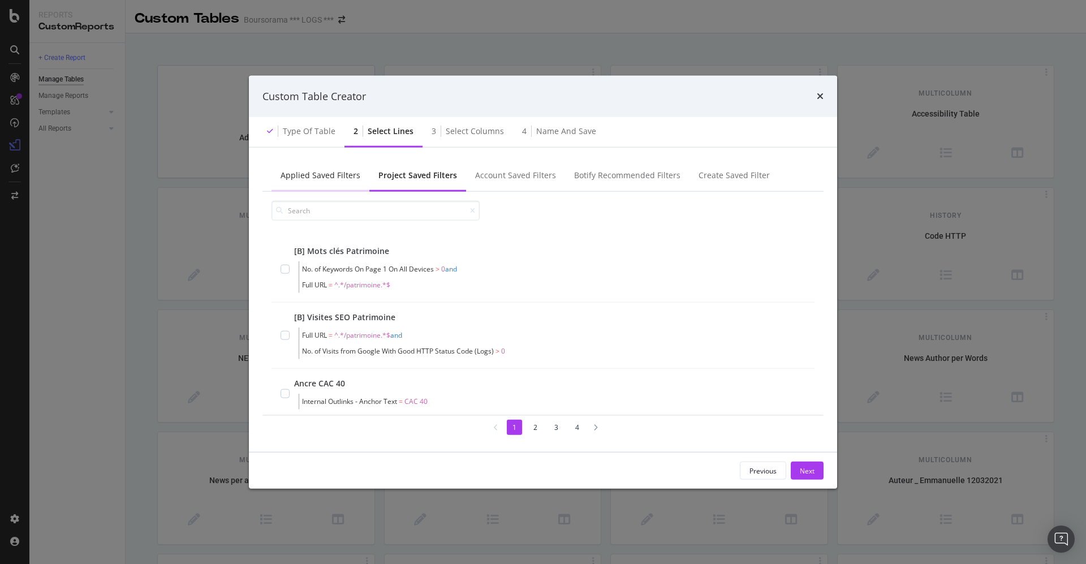
click at [307, 171] on div "Applied Saved Filters" at bounding box center [321, 175] width 80 height 11
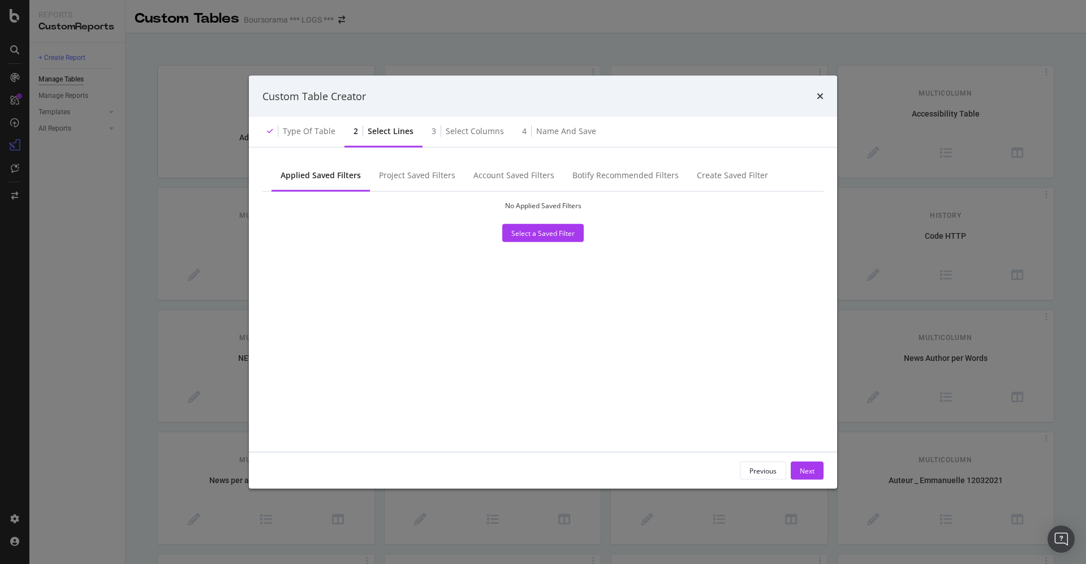
click at [826, 95] on div "Custom Table Creator" at bounding box center [543, 96] width 588 height 42
click at [818, 95] on icon "times" at bounding box center [820, 96] width 7 height 9
click at [543, 177] on div "Account Saved Filters" at bounding box center [514, 175] width 81 height 11
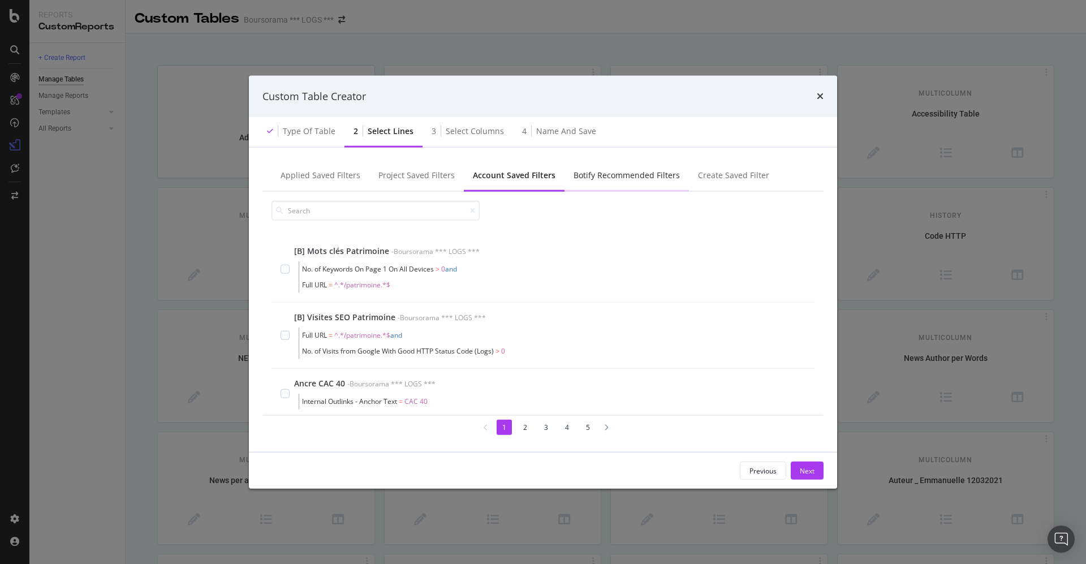
click at [613, 173] on div "Botify Recommended Filters" at bounding box center [627, 175] width 106 height 11
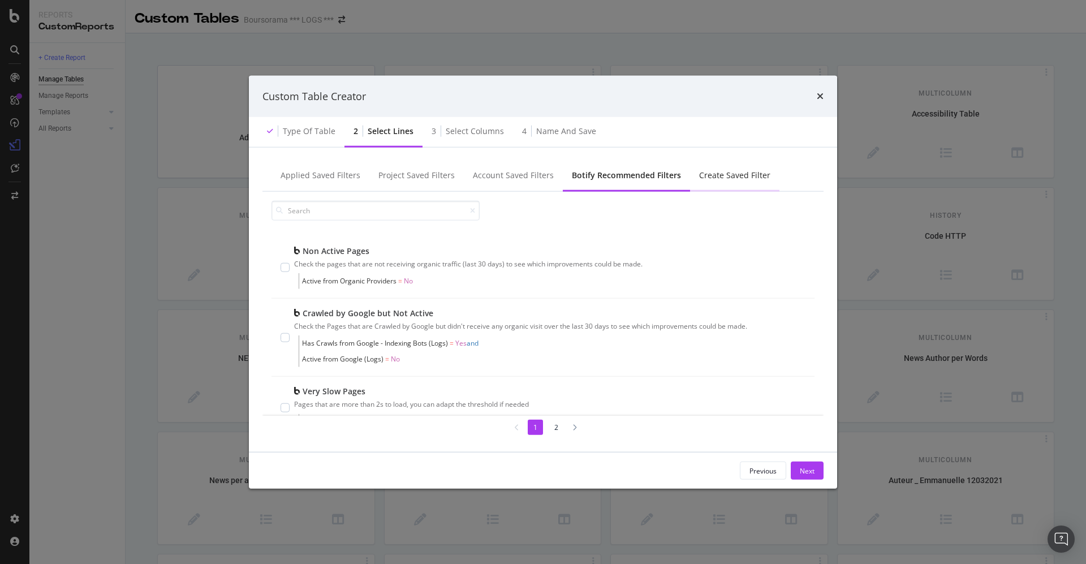
click at [711, 173] on div "Create Saved Filter" at bounding box center [734, 175] width 71 height 11
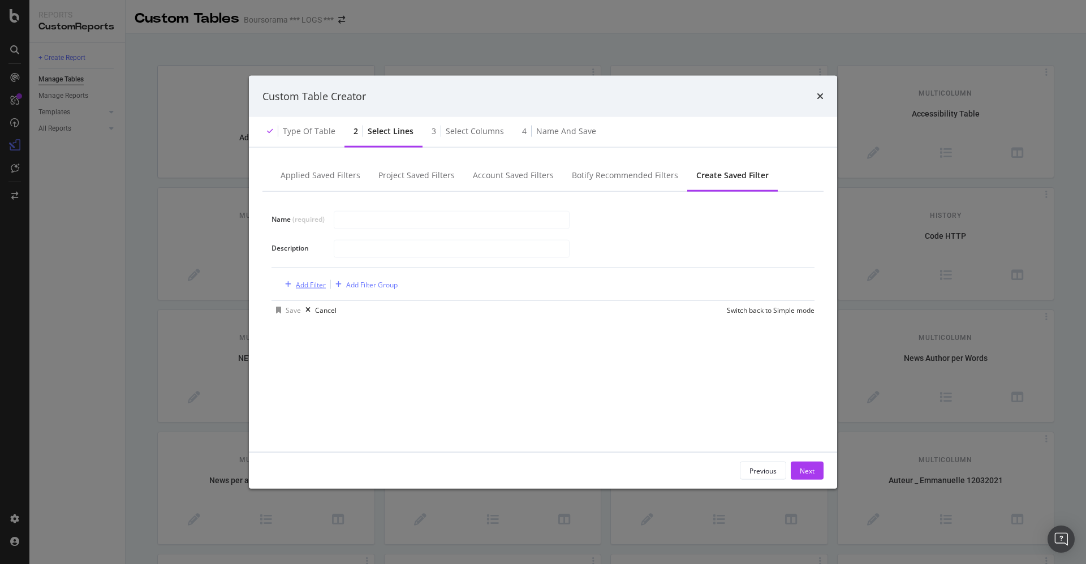
click at [305, 282] on div "Add Filter" at bounding box center [311, 284] width 30 height 10
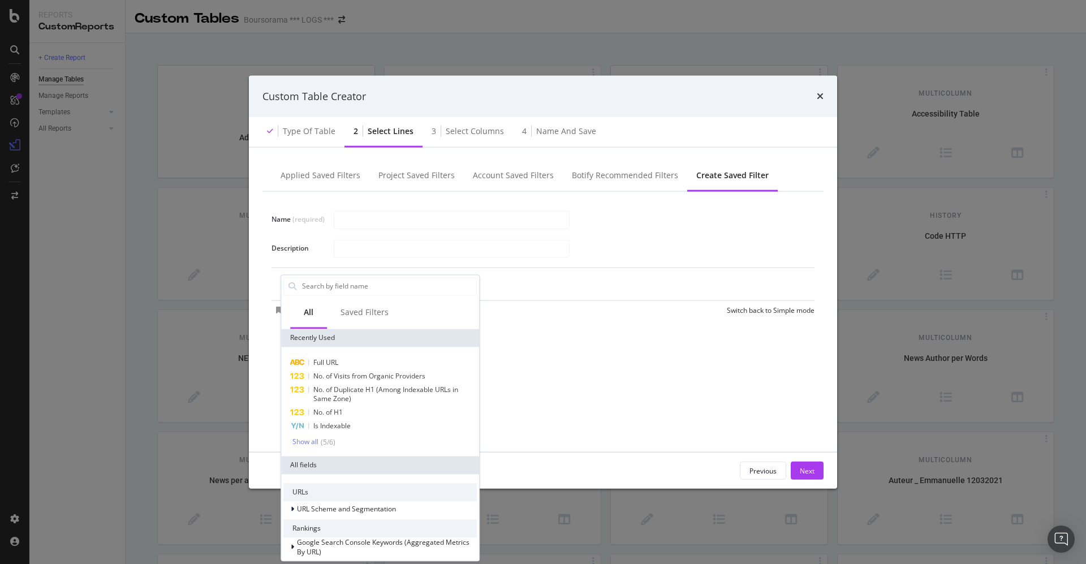
drag, startPoint x: 820, startPoint y: 96, endPoint x: 608, endPoint y: 94, distance: 212.2
click at [820, 96] on icon "times" at bounding box center [820, 96] width 7 height 9
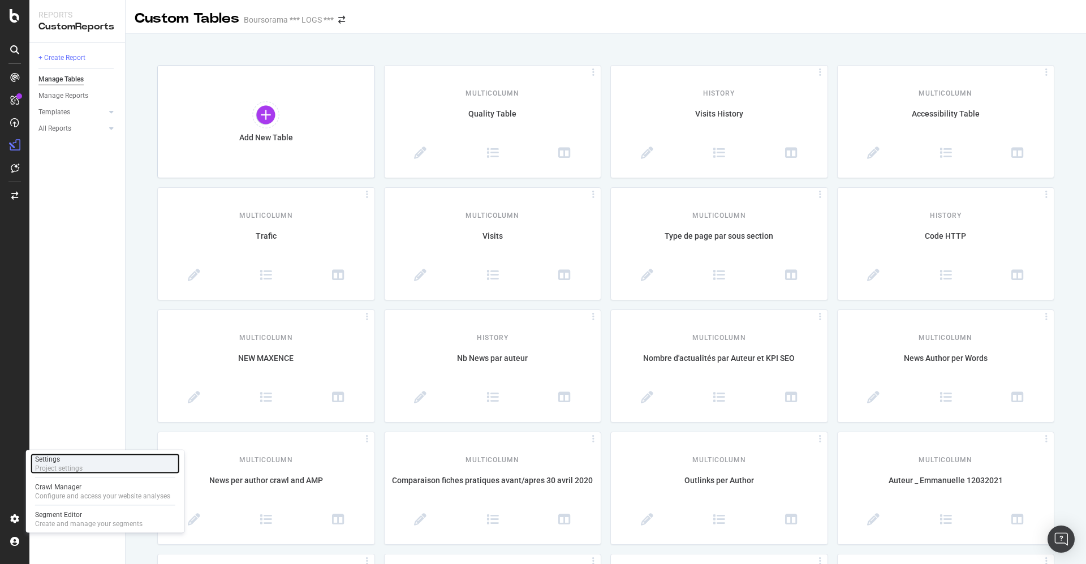
click at [69, 459] on div "Settings" at bounding box center [59, 459] width 48 height 9
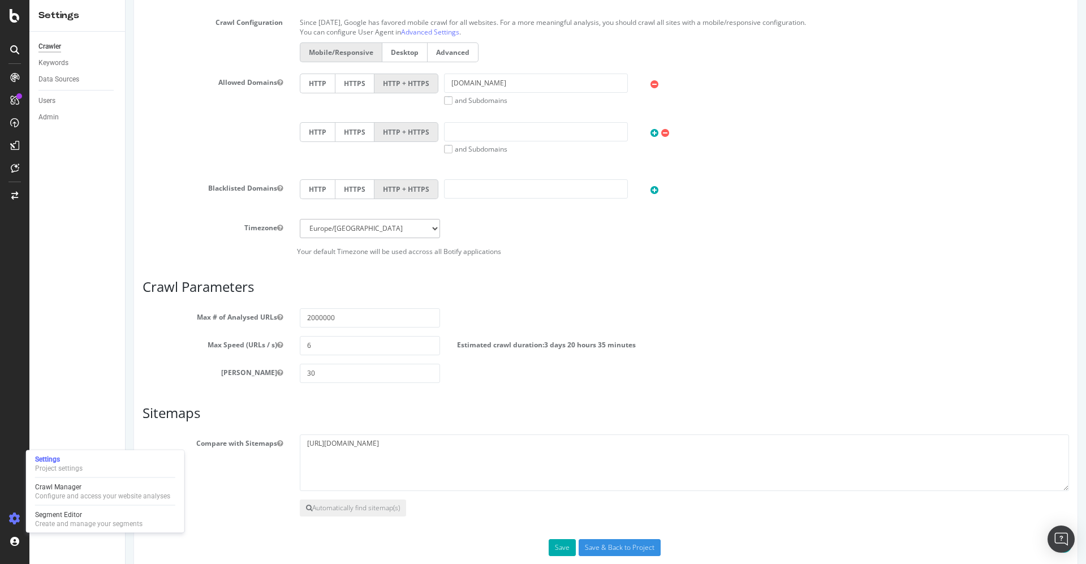
scroll to position [389, 0]
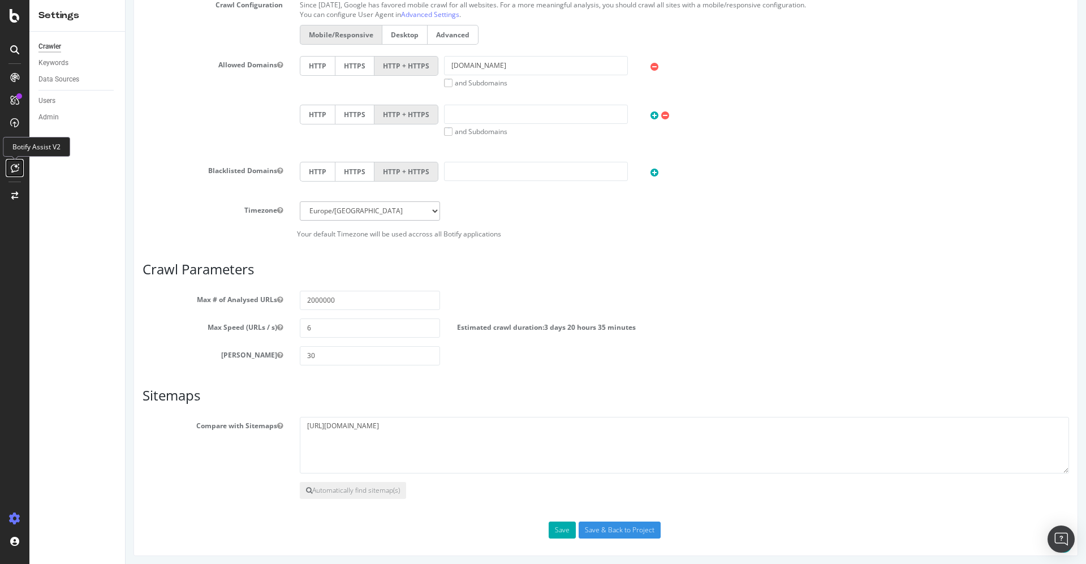
click at [13, 168] on icon at bounding box center [15, 167] width 8 height 9
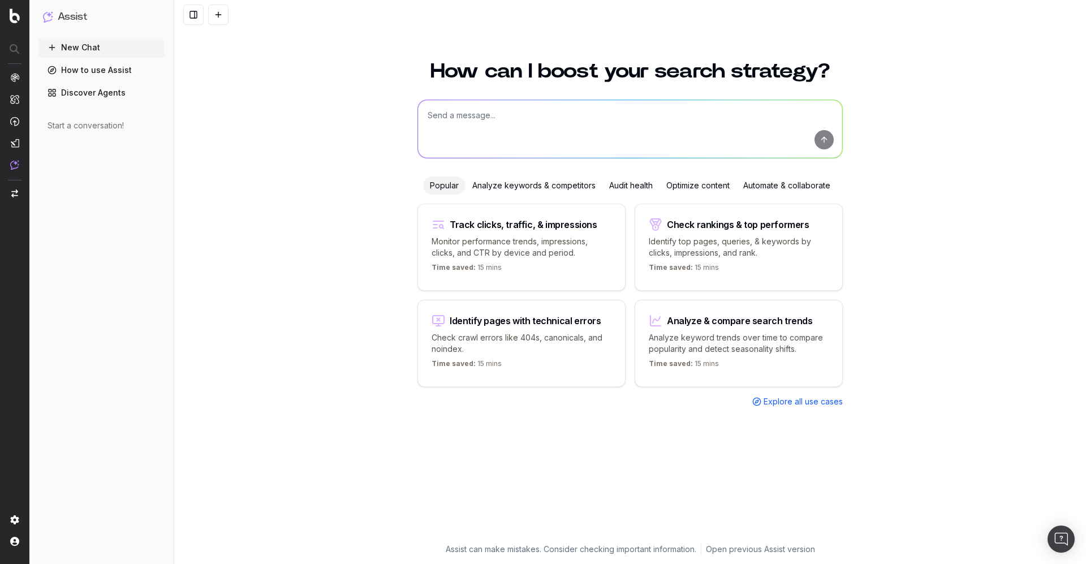
click at [576, 126] on textarea at bounding box center [630, 129] width 424 height 58
type textarea "I want to create a report with the daily information on logs : urls crawled. Ho…"
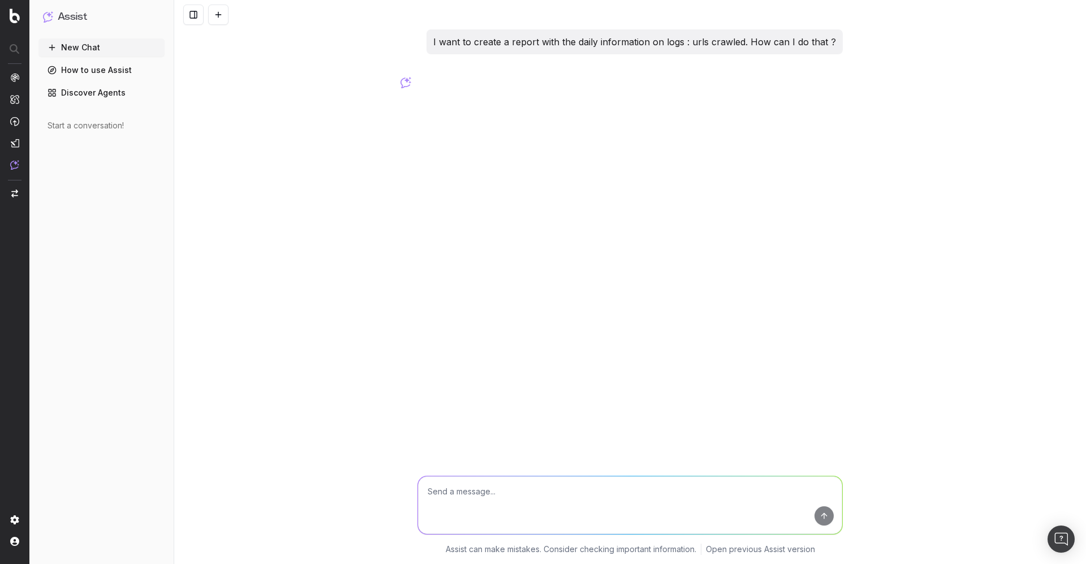
click at [66, 67] on link "How to use Assist" at bounding box center [101, 70] width 126 height 18
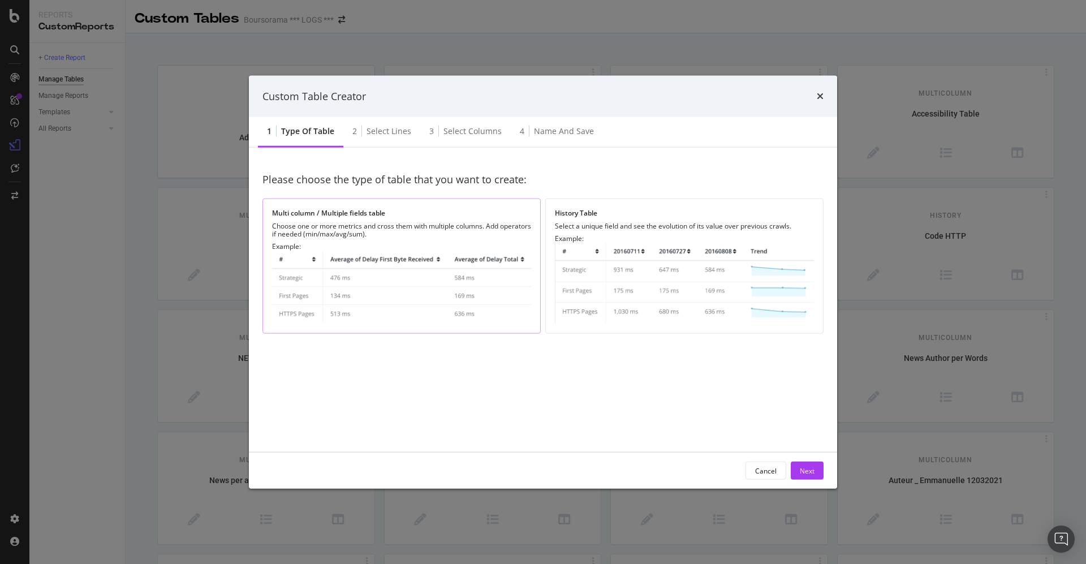
click at [441, 275] on img "modal" at bounding box center [401, 288] width 259 height 74
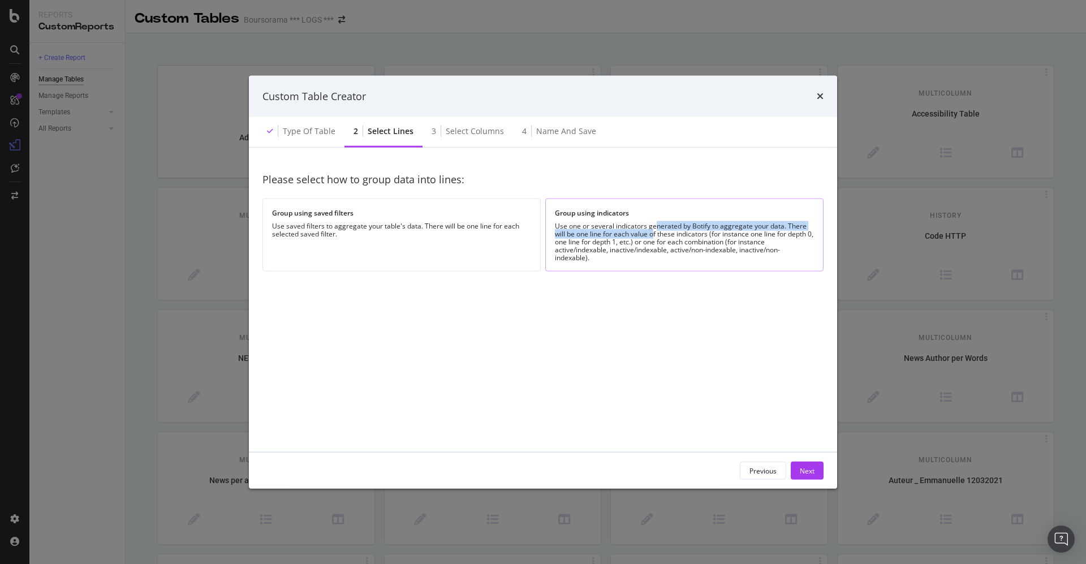
click at [655, 230] on div "Use one or several indicators generated by Botify to aggregate your data. There…" at bounding box center [684, 242] width 259 height 40
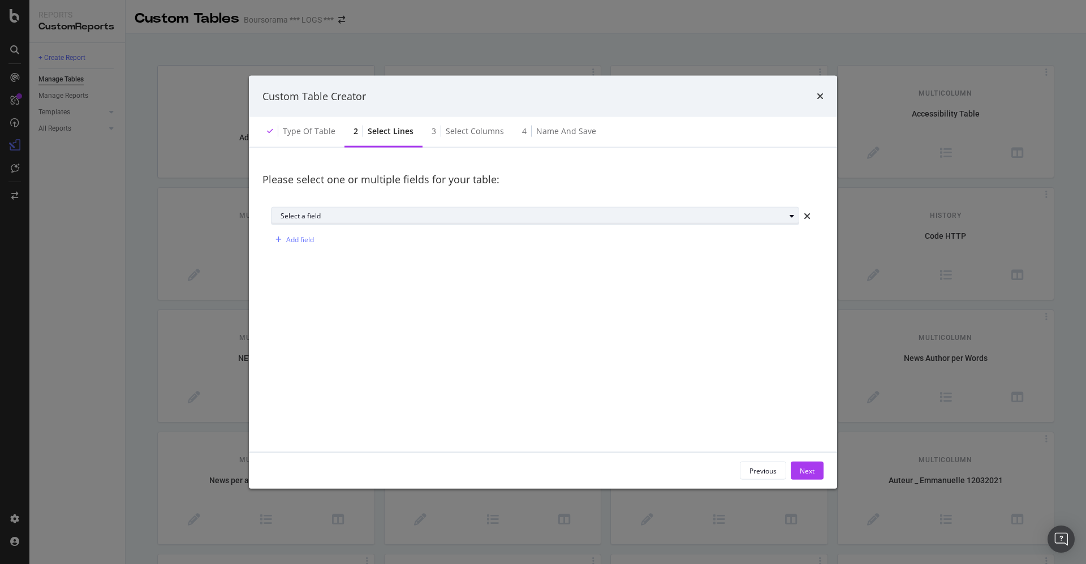
click at [643, 214] on div "Select a field" at bounding box center [533, 216] width 505 height 7
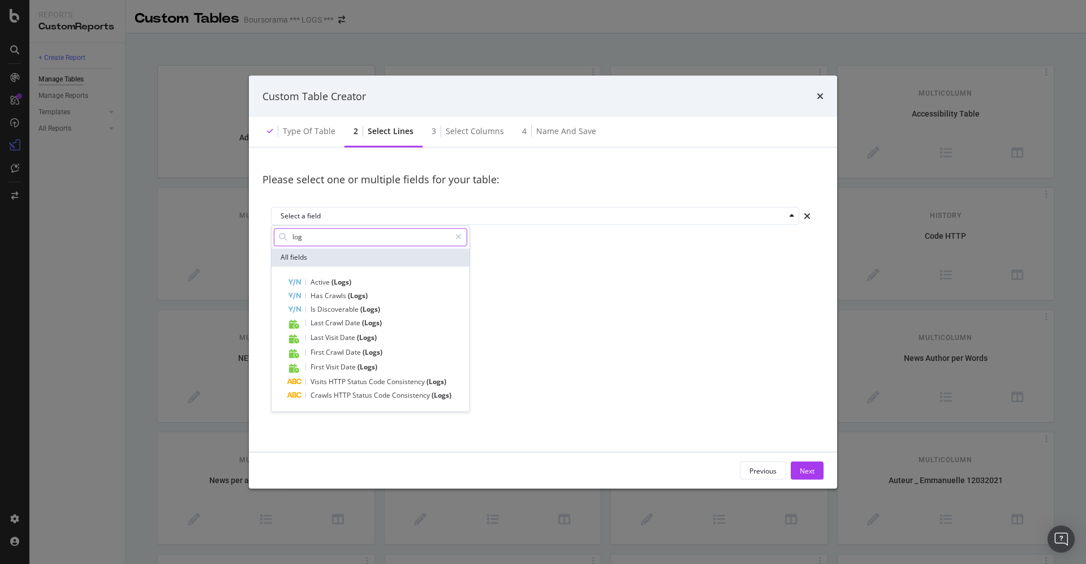
drag, startPoint x: 321, startPoint y: 236, endPoint x: 285, endPoint y: 242, distance: 36.2
click at [285, 242] on div "log" at bounding box center [370, 237] width 193 height 18
type input "url"
click at [324, 418] on span "Show 10 more" at bounding box center [304, 421] width 42 height 10
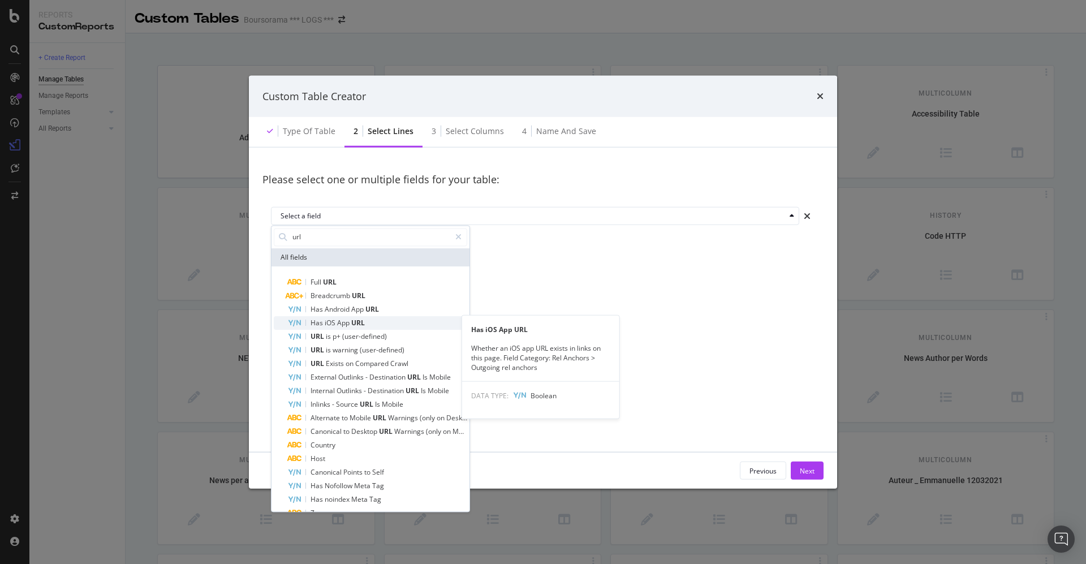
scroll to position [58, 0]
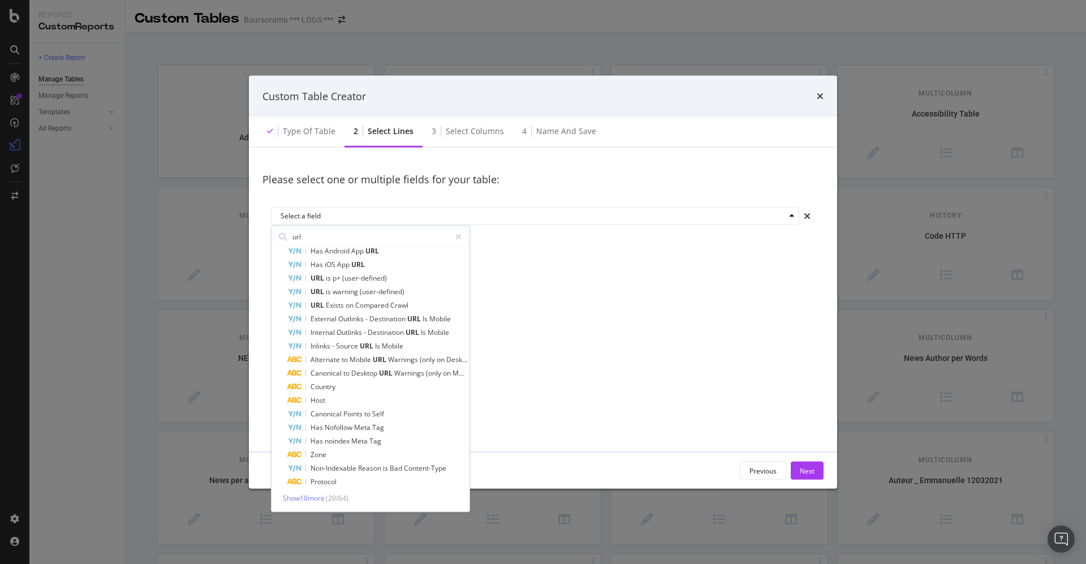
drag, startPoint x: 52, startPoint y: 189, endPoint x: 611, endPoint y: 84, distance: 568.8
click at [52, 190] on div "Custom Table Creator Type of table 2 Select lines 3 Select columns 4 Name and s…" at bounding box center [543, 282] width 1086 height 564
